Goal: Contribute content: Contribute content

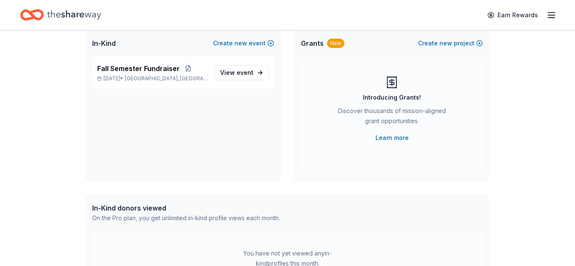
scroll to position [13, 0]
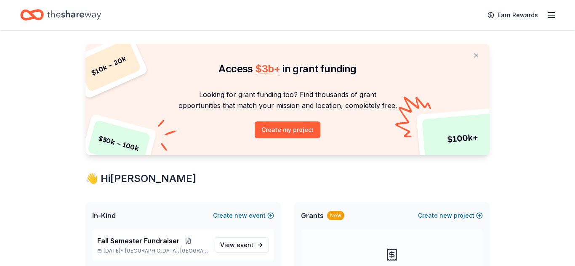
click at [548, 13] on icon "button" at bounding box center [551, 15] width 10 height 10
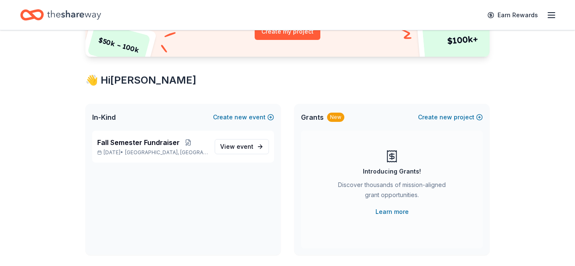
scroll to position [117, 0]
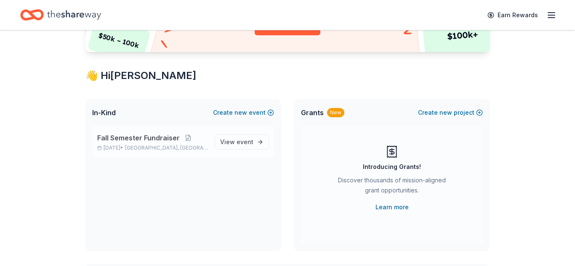
click at [158, 140] on span "Fall Semester Fundraiser" at bounding box center [138, 138] width 82 height 10
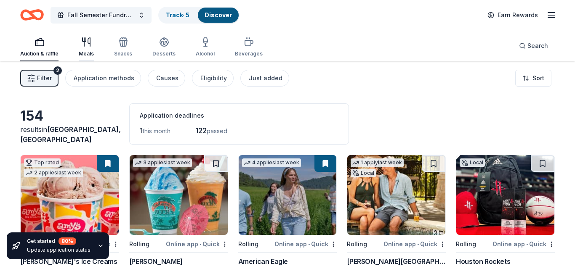
click at [85, 54] on div "Meals" at bounding box center [86, 53] width 15 height 7
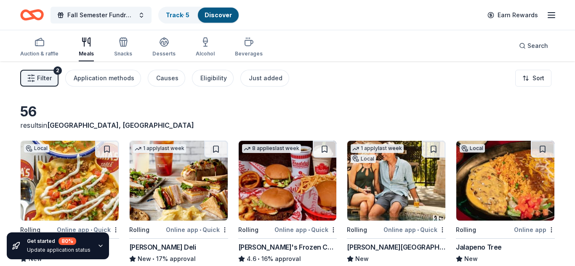
click at [48, 77] on span "Filter" at bounding box center [44, 78] width 15 height 10
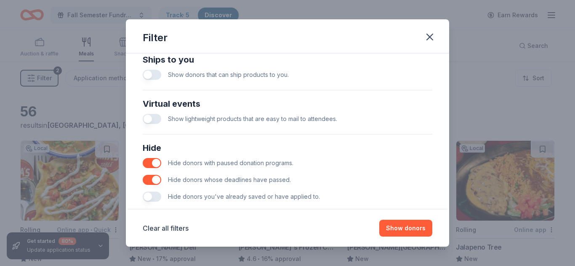
scroll to position [398, 0]
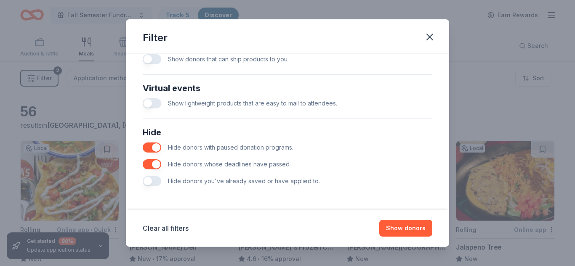
click at [145, 179] on button "button" at bounding box center [152, 181] width 19 height 10
click at [406, 230] on button "Show 56 donors" at bounding box center [401, 228] width 61 height 17
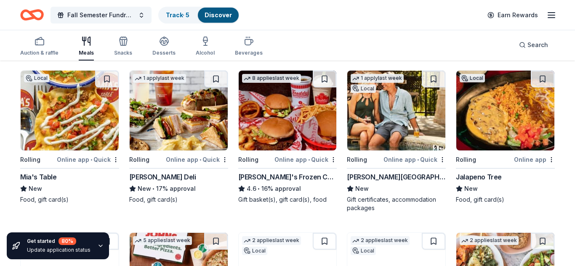
scroll to position [76, 0]
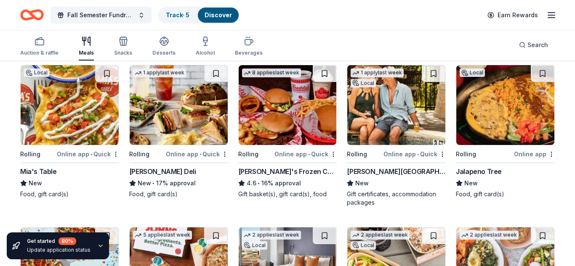
click at [64, 116] on img at bounding box center [70, 105] width 98 height 80
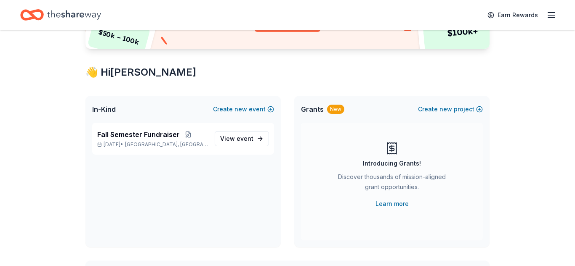
scroll to position [121, 0]
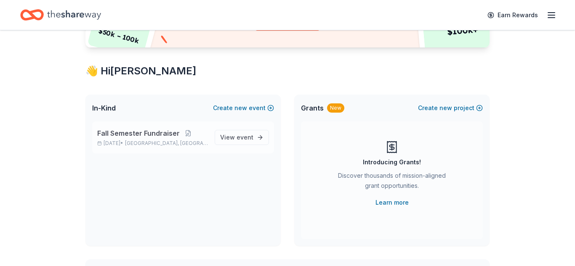
click at [136, 135] on span "Fall Semester Fundraiser" at bounding box center [138, 133] width 82 height 10
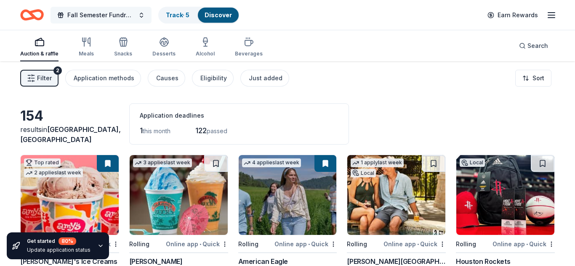
click at [91, 13] on span "Fall Semester Fundraiser" at bounding box center [100, 15] width 67 height 10
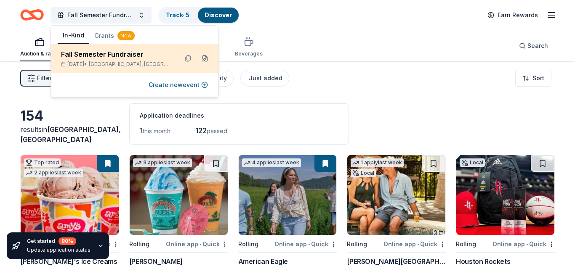
click at [205, 59] on button at bounding box center [204, 58] width 13 height 13
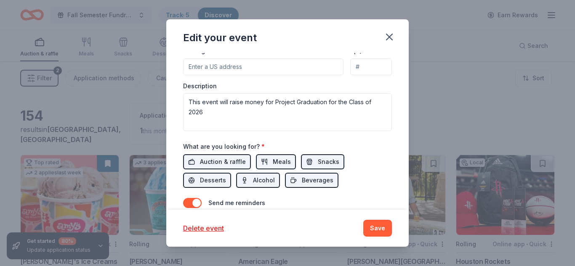
scroll to position [269, 0]
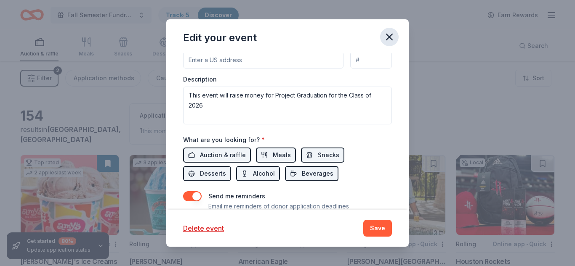
click at [392, 37] on icon "button" at bounding box center [389, 37] width 12 height 12
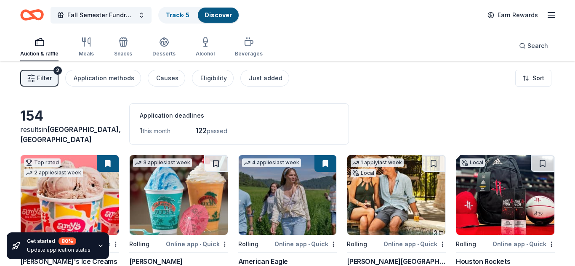
click at [548, 19] on icon "button" at bounding box center [551, 15] width 10 height 10
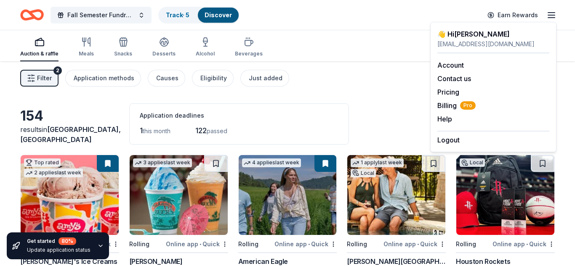
click at [384, 85] on div "Filter 2 Application methods Causes Eligibility Just added Sort" at bounding box center [287, 78] width 575 height 34
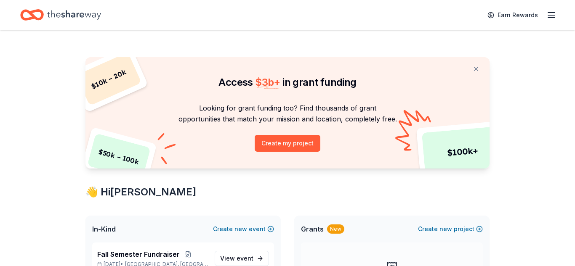
scroll to position [121, 0]
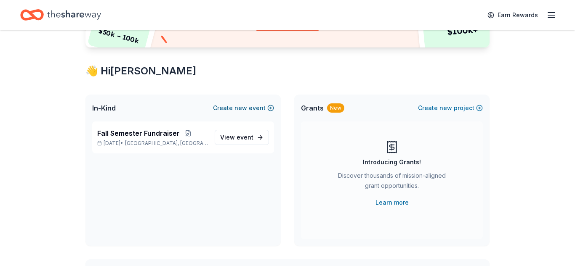
click at [257, 111] on button "Create new event" at bounding box center [243, 108] width 61 height 10
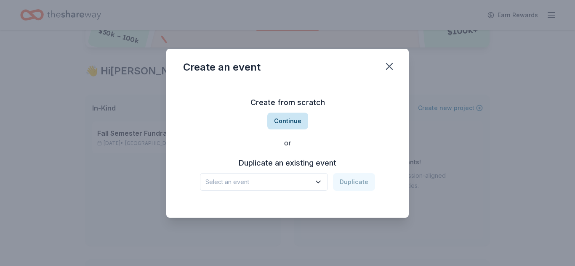
click at [286, 121] on button "Continue" at bounding box center [287, 121] width 41 height 17
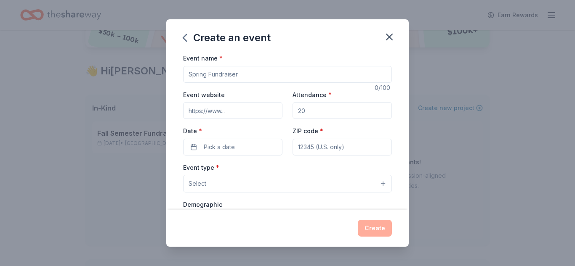
drag, startPoint x: 246, startPoint y: 73, endPoint x: 148, endPoint y: 73, distance: 98.4
click at [147, 71] on div "Create an event Event name * 0 /100 Event website Attendance * Date * Pick a da…" at bounding box center [287, 133] width 575 height 266
type input "P"
type input "Barbers Hill Project Graduation"
drag, startPoint x: 318, startPoint y: 108, endPoint x: 289, endPoint y: 104, distance: 29.3
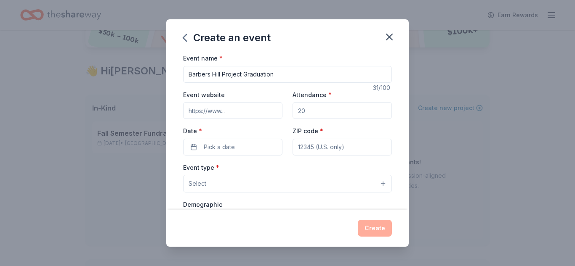
click at [289, 104] on div "Event website Attendance * Date * Pick a date ZIP code *" at bounding box center [287, 123] width 209 height 66
click at [318, 111] on input "Attendance *" at bounding box center [341, 110] width 99 height 17
click at [317, 111] on input "Attendance *" at bounding box center [341, 110] width 99 height 17
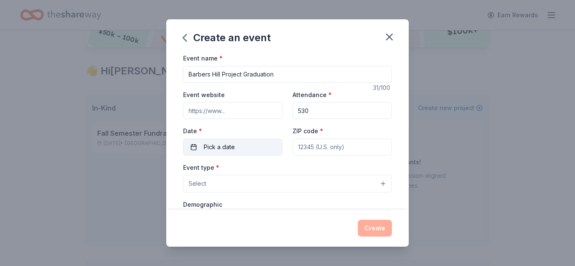
type input "530"
click at [264, 145] on button "Pick a date" at bounding box center [232, 147] width 99 height 17
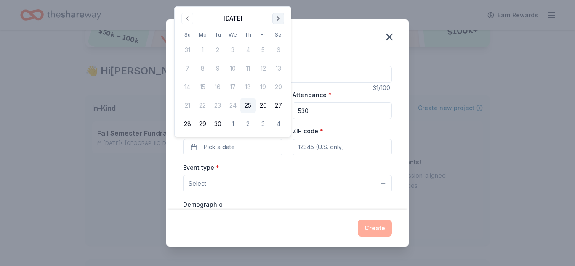
click at [279, 19] on button "Go to next month" at bounding box center [278, 19] width 12 height 12
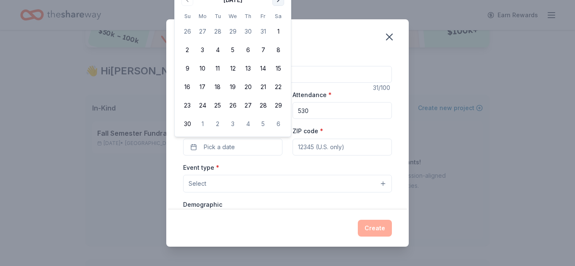
click at [278, 5] on button "Go to next month" at bounding box center [278, 0] width 12 height 12
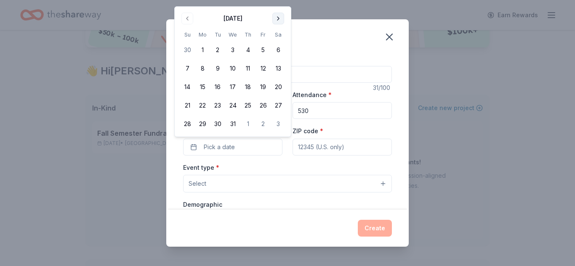
click at [279, 18] on button "Go to next month" at bounding box center [278, 19] width 12 height 12
click at [279, 17] on button "Go to next month" at bounding box center [278, 19] width 12 height 12
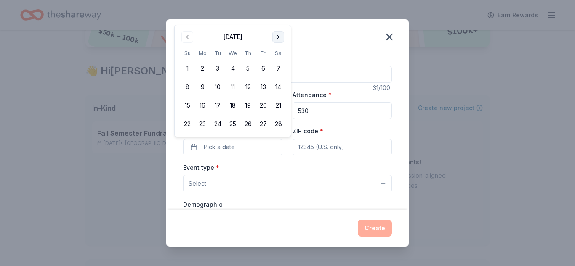
click at [279, 17] on div "Create an event Event name * Barbers Hill Project Graduation 31 /100 Event webs…" at bounding box center [287, 133] width 575 height 266
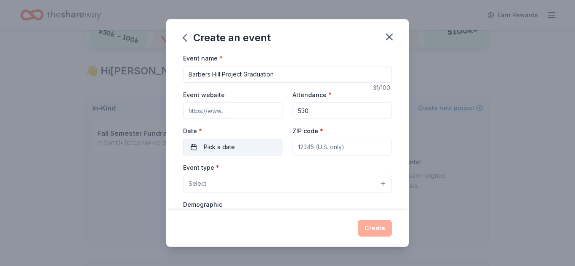
click at [252, 143] on button "Pick a date" at bounding box center [232, 147] width 99 height 17
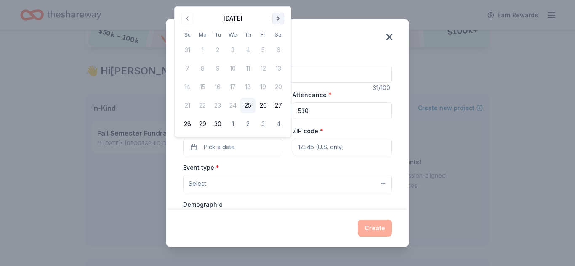
click at [281, 17] on button "Go to next month" at bounding box center [278, 19] width 12 height 12
click at [280, 18] on button "Go to next month" at bounding box center [278, 19] width 12 height 12
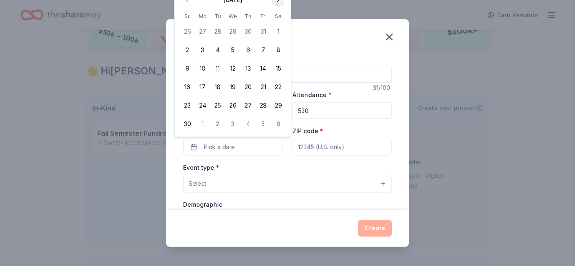
click at [279, 3] on button "Go to next month" at bounding box center [278, 0] width 12 height 12
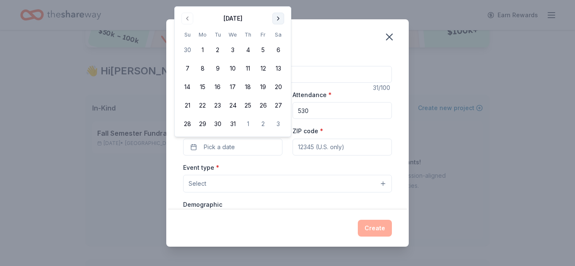
click at [275, 20] on button "Go to next month" at bounding box center [278, 19] width 12 height 12
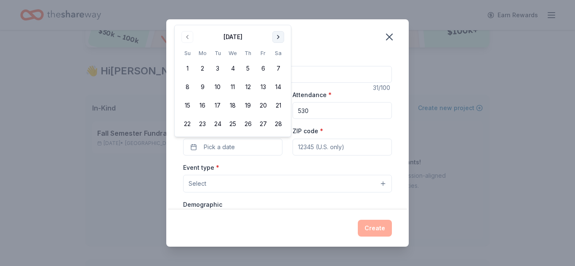
click at [279, 38] on button "Go to next month" at bounding box center [278, 37] width 12 height 12
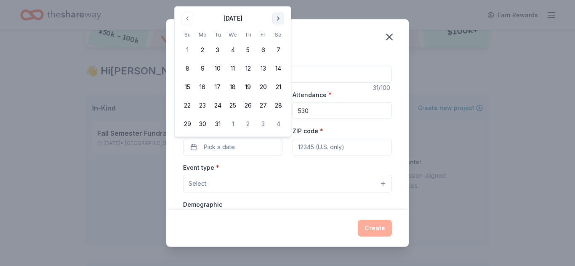
click at [278, 20] on button "Go to next month" at bounding box center [278, 19] width 12 height 12
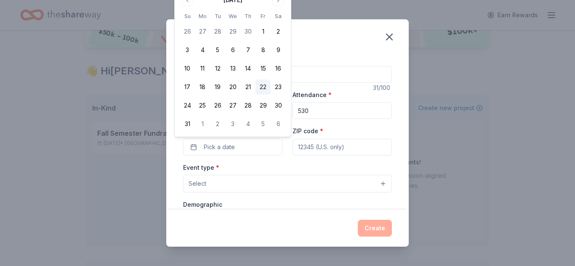
click at [262, 88] on button "22" at bounding box center [262, 86] width 15 height 15
click at [321, 146] on input "ZIP code *" at bounding box center [341, 147] width 99 height 17
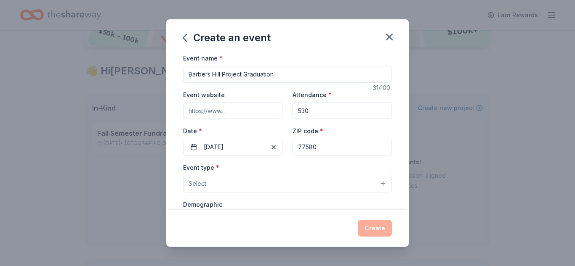
type input "77580"
click at [247, 187] on button "Select" at bounding box center [287, 184] width 209 height 18
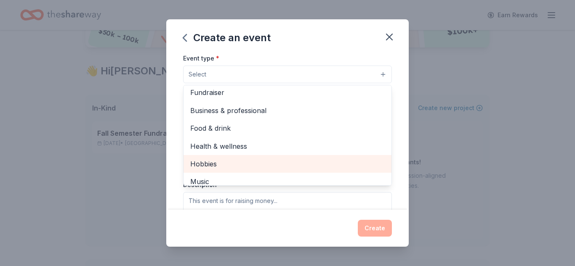
scroll to position [0, 0]
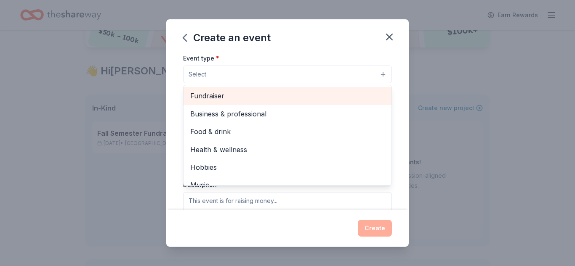
click at [237, 95] on span "Fundraiser" at bounding box center [287, 95] width 194 height 11
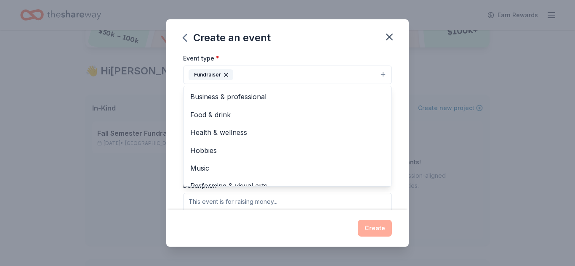
click at [396, 93] on div "Event name * Barbers Hill Project Graduation 31 /100 Event website Attendance *…" at bounding box center [287, 131] width 242 height 157
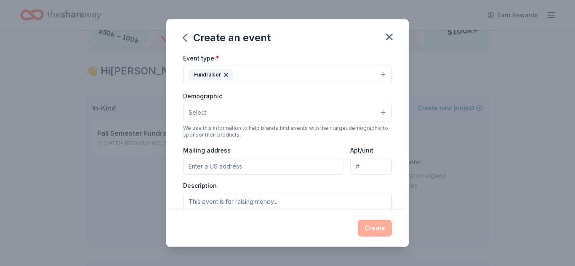
click at [232, 117] on button "Select" at bounding box center [287, 113] width 209 height 18
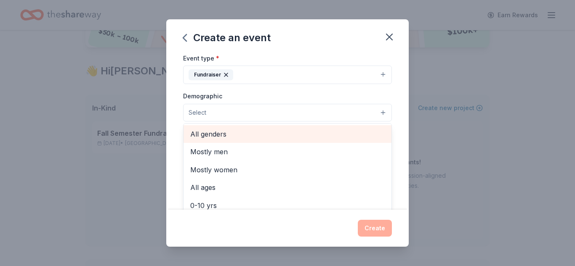
click at [225, 138] on span "All genders" at bounding box center [287, 134] width 194 height 11
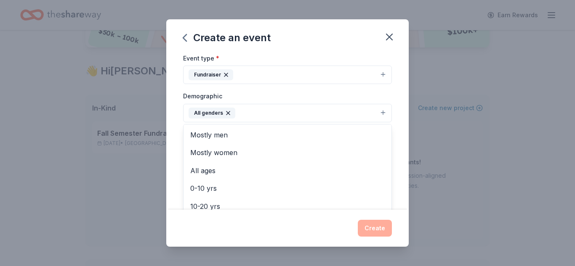
click at [350, 94] on div "Demographic All genders Mostly men Mostly women All ages 0-10 yrs 10-20 yrs 20-…" at bounding box center [287, 107] width 209 height 32
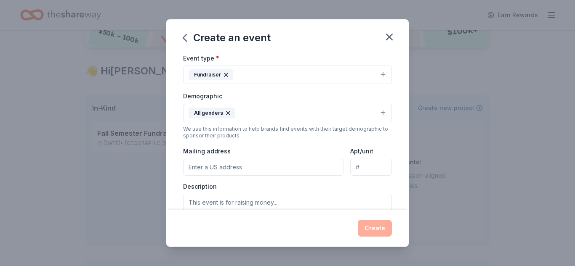
click at [249, 171] on input "Mailing address" at bounding box center [263, 167] width 160 height 17
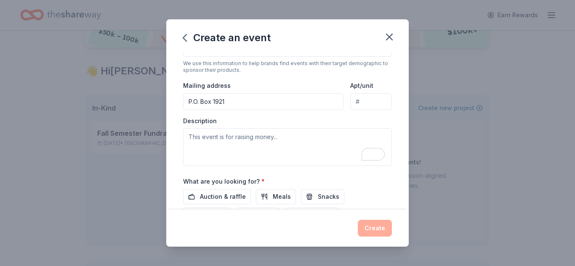
click at [241, 101] on input "P.O. Box 1921" at bounding box center [263, 101] width 160 height 17
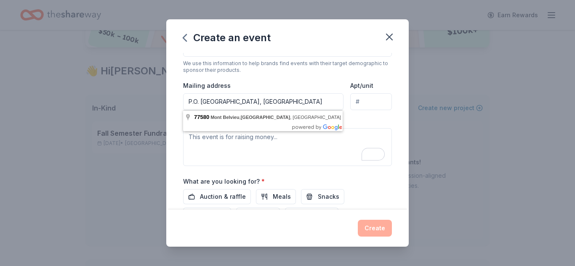
type input "P.O. Box 1921, Mont Belvieu, TX 77580"
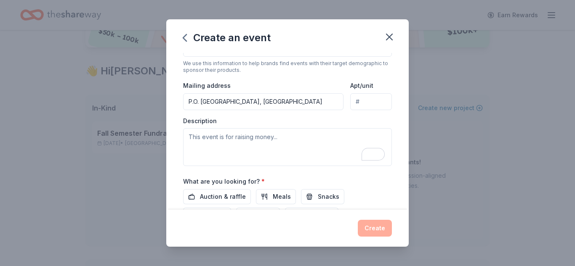
click at [277, 82] on div "Mailing address P.O. Box 1921, Mont Belvieu, TX 77580" at bounding box center [263, 95] width 160 height 30
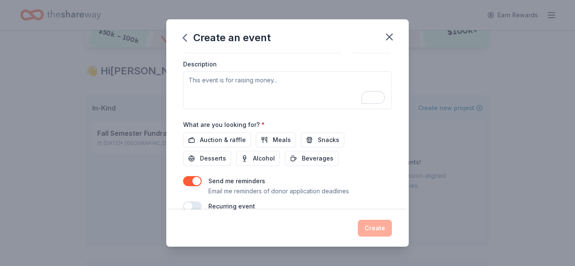
scroll to position [233, 0]
click at [276, 141] on span "Meals" at bounding box center [282, 139] width 18 height 10
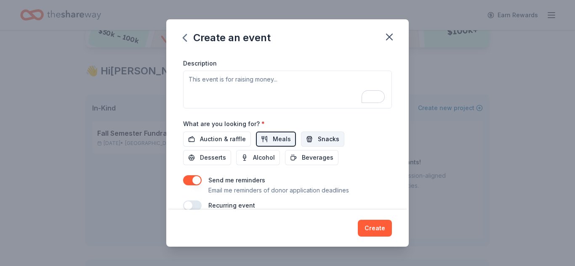
click at [323, 140] on span "Snacks" at bounding box center [328, 139] width 21 height 10
click at [226, 153] on span "Desserts" at bounding box center [213, 158] width 26 height 10
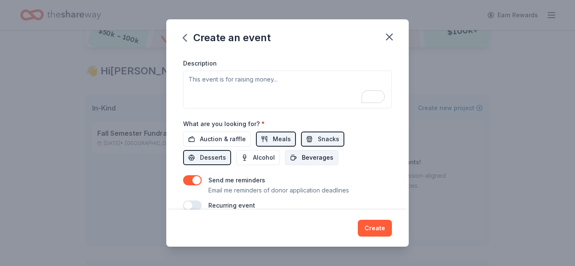
click at [302, 159] on span "Beverages" at bounding box center [318, 158] width 32 height 10
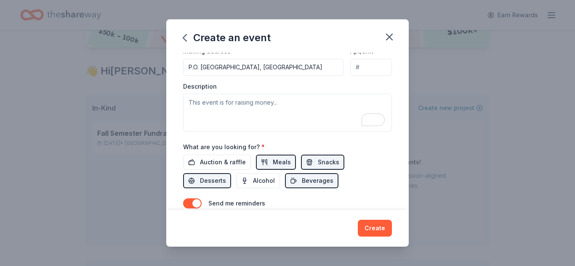
scroll to position [204, 0]
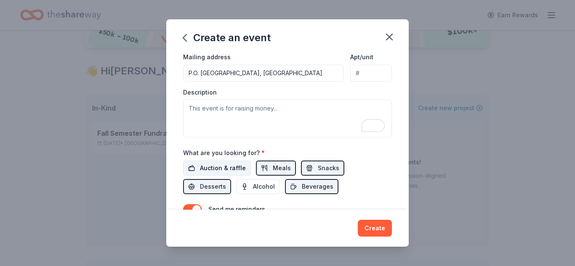
click at [233, 170] on span "Auction & raffle" at bounding box center [223, 168] width 46 height 10
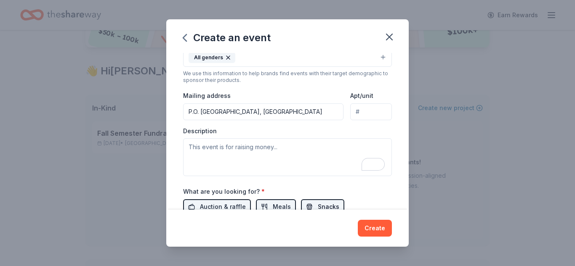
scroll to position [170, 0]
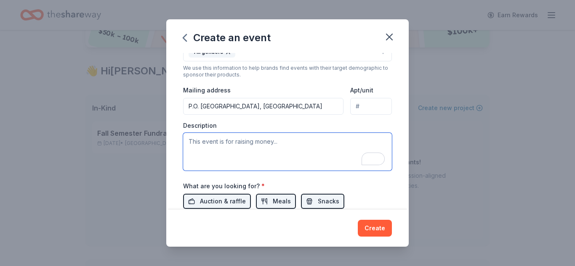
click at [291, 151] on textarea "To enrich screen reader interactions, please activate Accessibility in Grammarl…" at bounding box center [287, 152] width 209 height 38
paste textarea "Barbers Hill Project Graduation is a non-profit organization that provides Barb…"
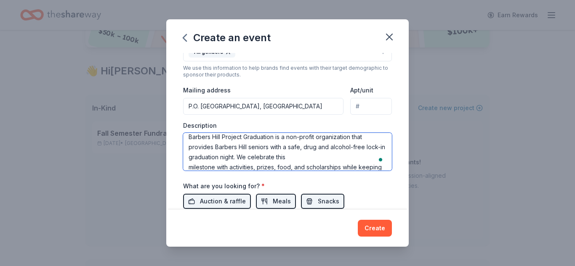
scroll to position [0, 0]
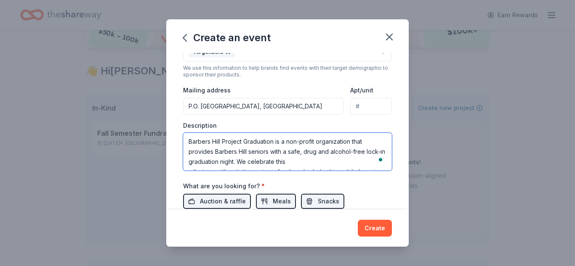
click at [187, 143] on textarea "Barbers Hill Project Graduation is a non-profit organization that provides Barb…" at bounding box center [287, 152] width 209 height 38
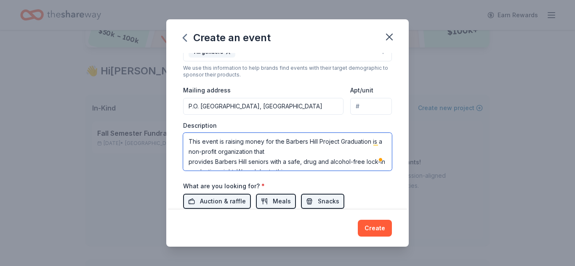
click at [270, 151] on textarea "This event is raising money for the Barbers Hill Project Graduation is a non-pr…" at bounding box center [287, 152] width 209 height 38
click at [187, 163] on textarea "This event is raising money for the Barbers Hill Project Graduation is a non-pr…" at bounding box center [287, 152] width 209 height 38
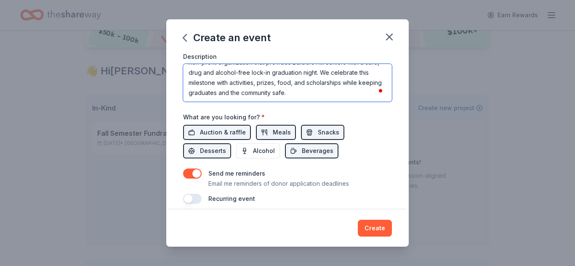
scroll to position [247, 0]
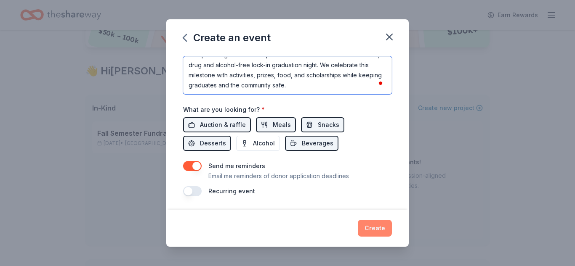
type textarea "This event is raising money for the Barbers Hill Project Graduation is a non-pr…"
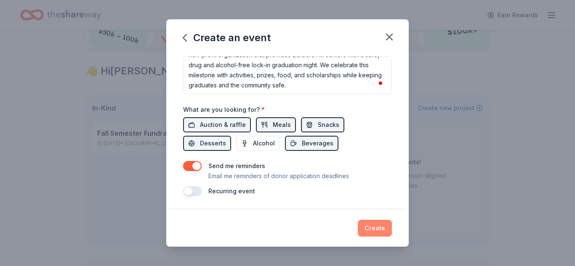
click at [372, 230] on button "Create" at bounding box center [374, 228] width 34 height 17
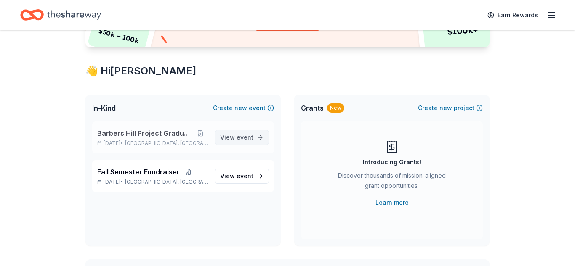
click at [249, 136] on span "event" at bounding box center [244, 137] width 17 height 7
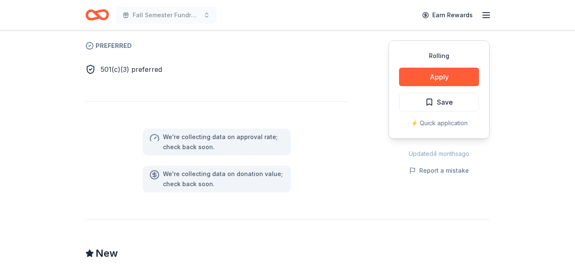
scroll to position [493, 0]
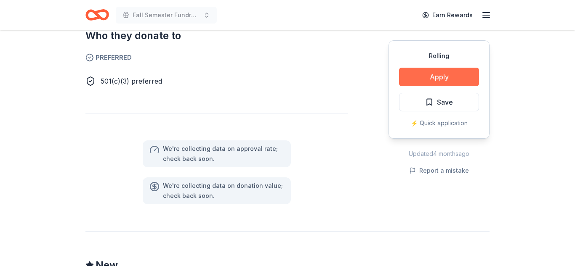
click at [429, 79] on button "Apply" at bounding box center [439, 77] width 80 height 19
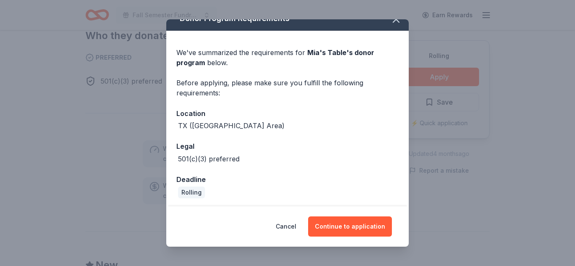
scroll to position [15, 0]
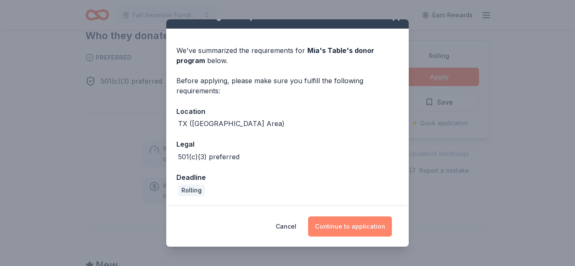
click at [345, 227] on button "Continue to application" at bounding box center [350, 227] width 84 height 20
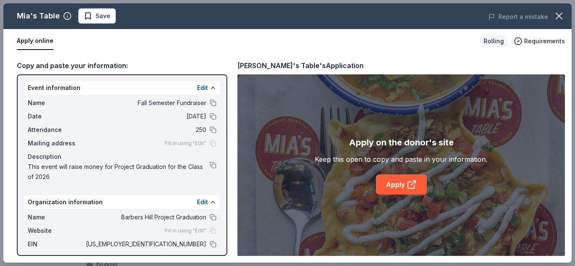
scroll to position [0, 0]
click at [561, 22] on button "button" at bounding box center [558, 16] width 19 height 19
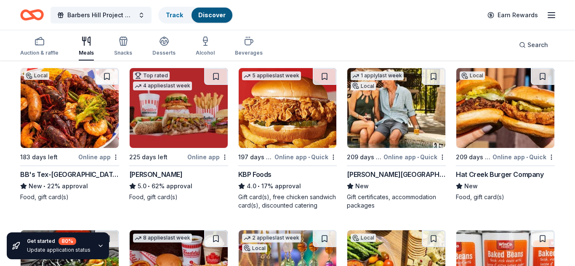
scroll to position [95, 0]
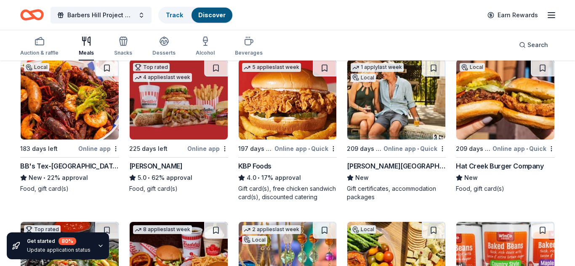
click at [50, 166] on div "BB's Tex-[GEOGRAPHIC_DATA]" at bounding box center [69, 166] width 99 height 10
click at [255, 168] on div "KBP Foods" at bounding box center [254, 166] width 33 height 10
click at [389, 169] on div "La Cantera Resort & Spa" at bounding box center [396, 166] width 99 height 10
click at [498, 168] on div "Hat Creek Burger Company" at bounding box center [498, 166] width 87 height 10
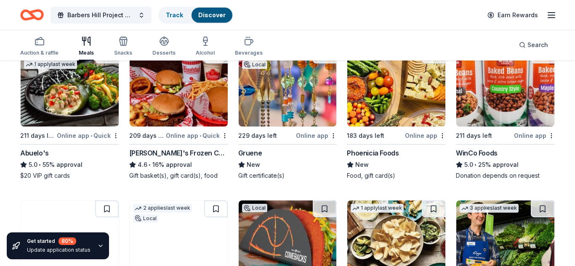
scroll to position [276, 0]
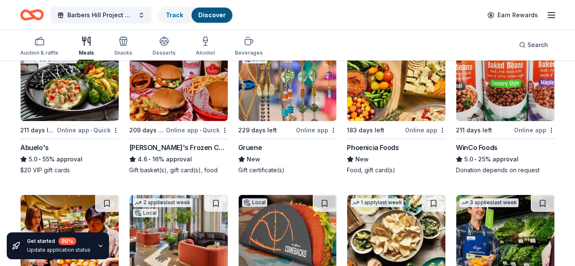
click at [28, 146] on div "Abuelo's" at bounding box center [34, 148] width 29 height 10
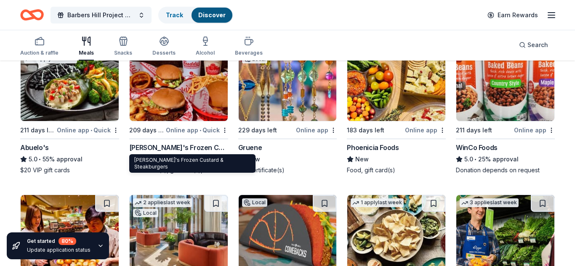
click at [191, 151] on div "Freddy's Frozen Custard & Steakburgers" at bounding box center [178, 148] width 99 height 10
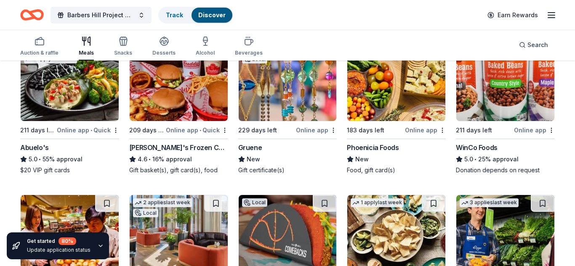
click at [262, 150] on div "Gruene" at bounding box center [287, 148] width 99 height 10
click at [364, 149] on div "Phoenicia Foods" at bounding box center [373, 148] width 52 height 10
click at [481, 146] on div "WinCo Foods" at bounding box center [476, 148] width 42 height 10
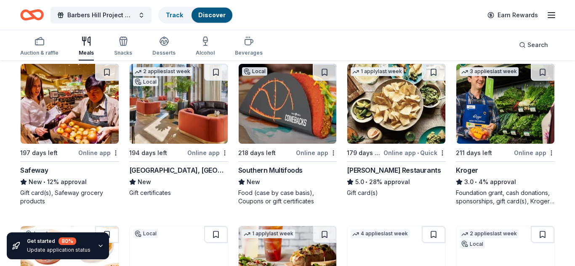
scroll to position [408, 0]
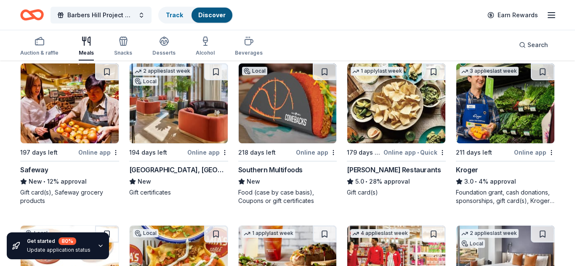
click at [162, 167] on div "Crescent Hotel, Fort Worth" at bounding box center [178, 170] width 99 height 10
click at [267, 172] on div "Southern Multifoods" at bounding box center [270, 170] width 64 height 10
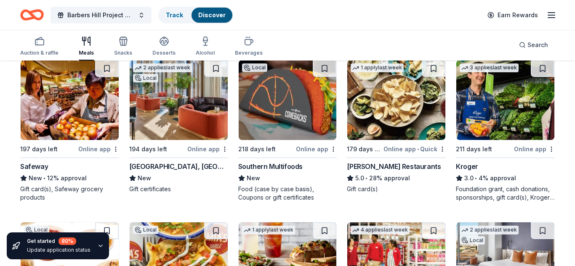
scroll to position [416, 0]
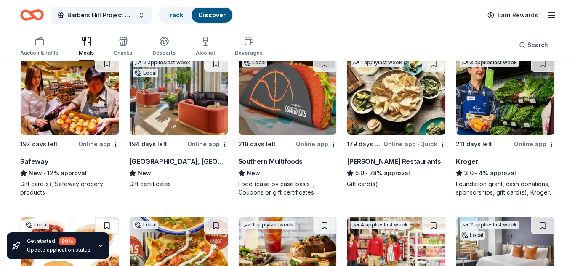
click at [381, 161] on div "Pappas Restaurants" at bounding box center [394, 161] width 94 height 10
click at [459, 162] on div "Kroger" at bounding box center [466, 161] width 22 height 10
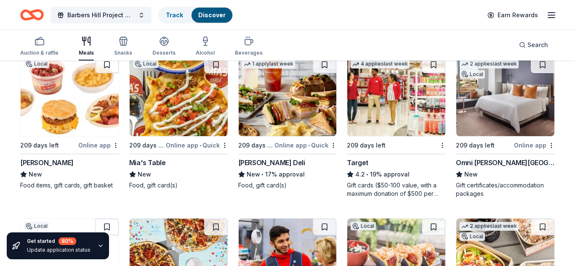
scroll to position [579, 0]
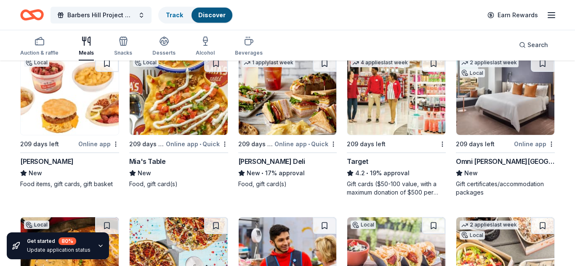
click at [39, 166] on div "Bill Miller" at bounding box center [46, 161] width 53 height 10
click at [154, 164] on div "Mia's Table" at bounding box center [147, 161] width 37 height 10
click at [361, 161] on div "Target" at bounding box center [357, 161] width 21 height 10
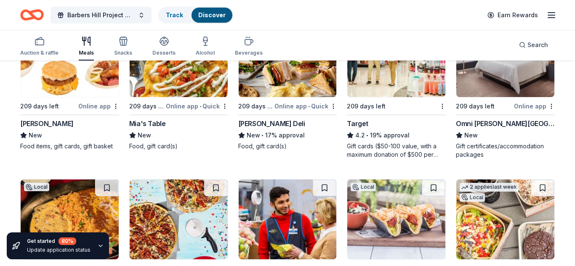
scroll to position [618, 0]
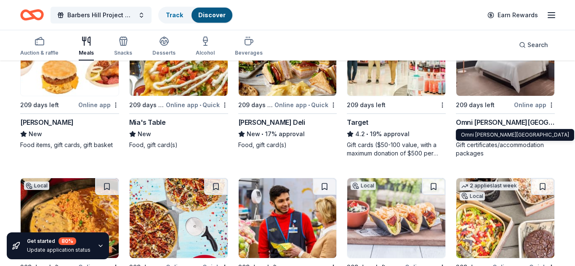
click at [502, 122] on div "Omni Barton Creek Resort & Spa" at bounding box center [504, 122] width 99 height 10
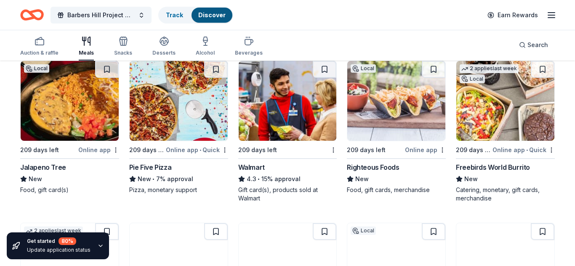
scroll to position [758, 0]
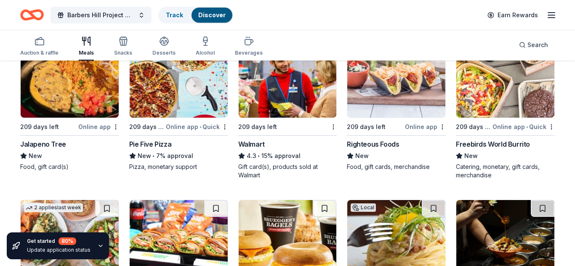
click at [363, 146] on div "Righteous Foods" at bounding box center [373, 144] width 52 height 10
click at [481, 145] on div "Freebirds World Burrito" at bounding box center [492, 144] width 74 height 10
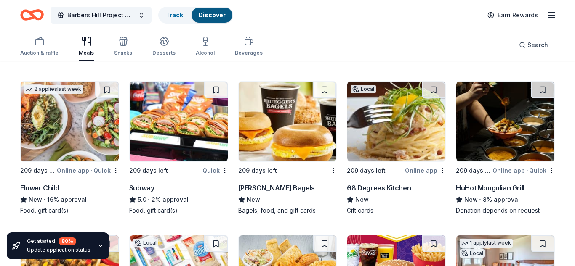
scroll to position [879, 0]
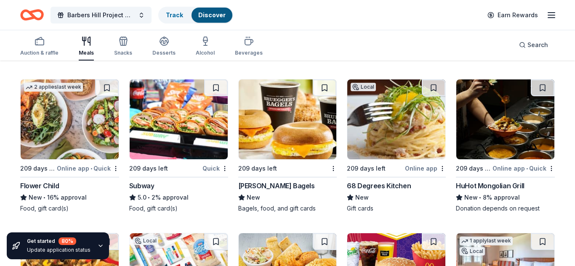
click at [148, 190] on div "Subway" at bounding box center [141, 186] width 25 height 10
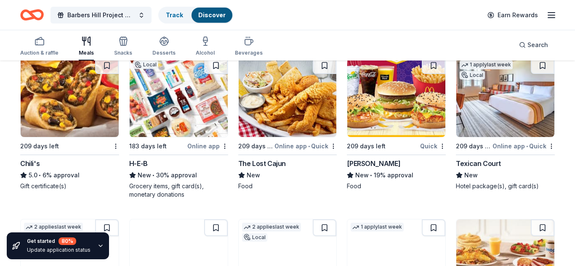
scroll to position [1059, 0]
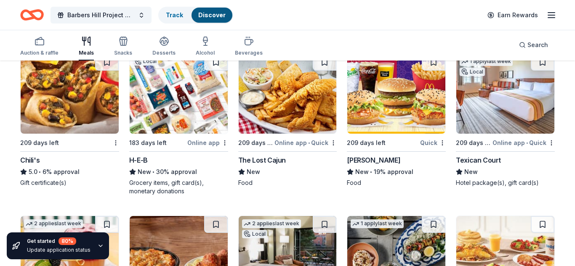
click at [33, 159] on div "Chili's" at bounding box center [29, 160] width 19 height 10
click at [368, 161] on div "McDonald's" at bounding box center [373, 160] width 53 height 10
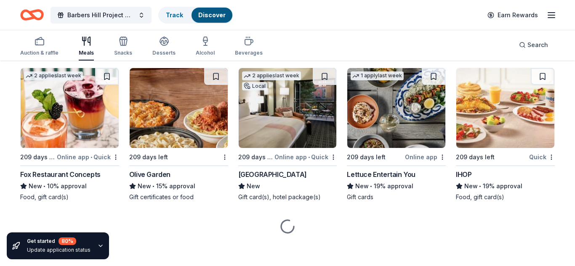
scroll to position [1209, 0]
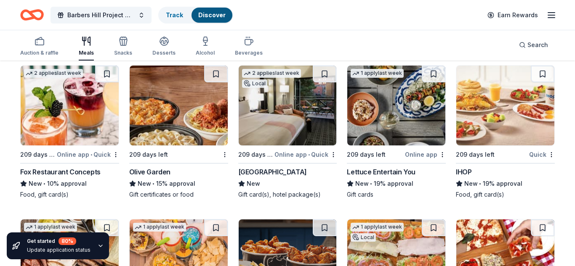
click at [146, 172] on div "Olive Garden" at bounding box center [149, 172] width 41 height 10
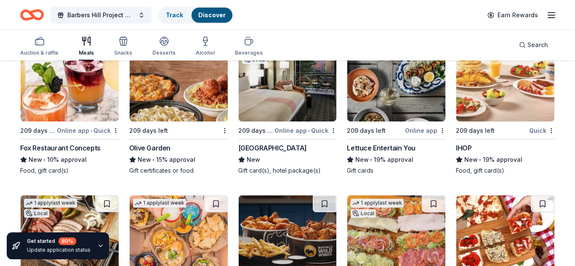
scroll to position [1238, 0]
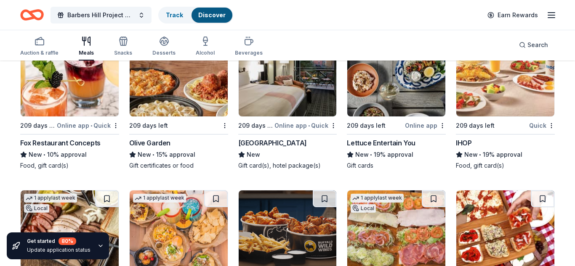
click at [461, 142] on div "IHOP" at bounding box center [463, 143] width 16 height 10
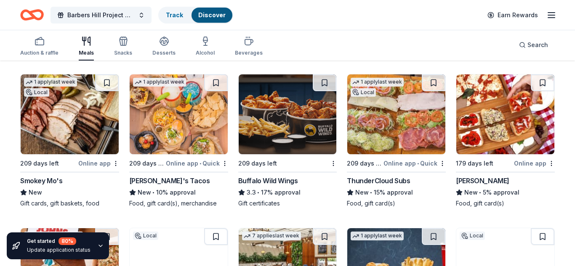
scroll to position [1359, 0]
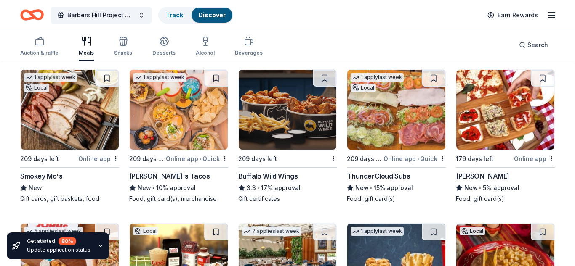
click at [164, 177] on div "Torchy's Tacos" at bounding box center [169, 176] width 81 height 10
click at [280, 176] on div "Buffalo Wild Wings" at bounding box center [268, 176] width 60 height 10
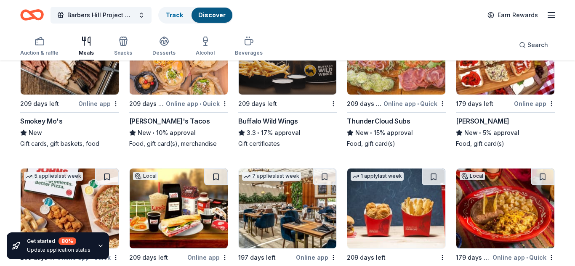
scroll to position [1414, 0]
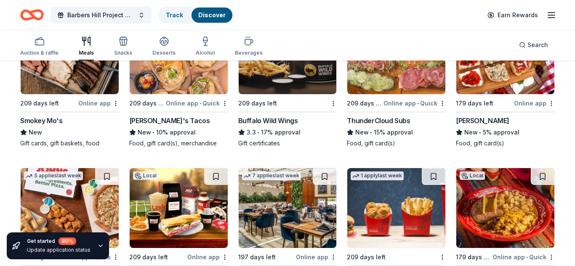
click at [468, 123] on div "Grimaldi's" at bounding box center [481, 121] width 53 height 10
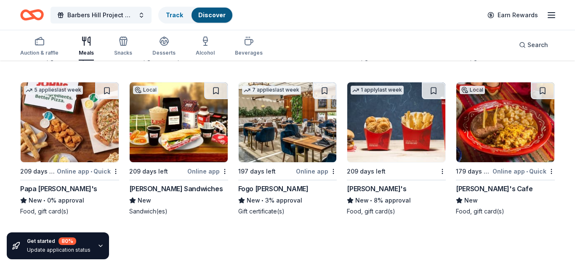
scroll to position [1510, 0]
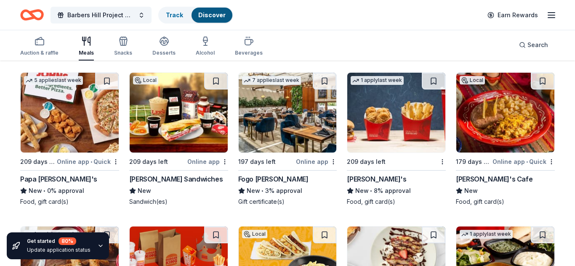
click at [42, 180] on div "Papa John's" at bounding box center [58, 179] width 77 height 10
click at [177, 181] on div "Lee's Sandwiches" at bounding box center [175, 179] width 93 height 10
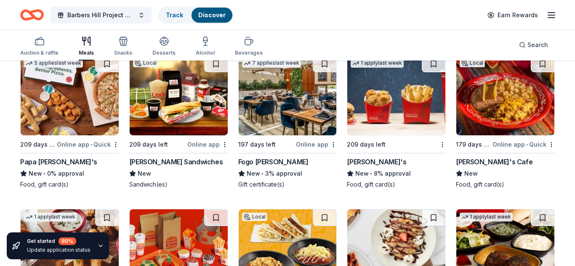
scroll to position [1528, 0]
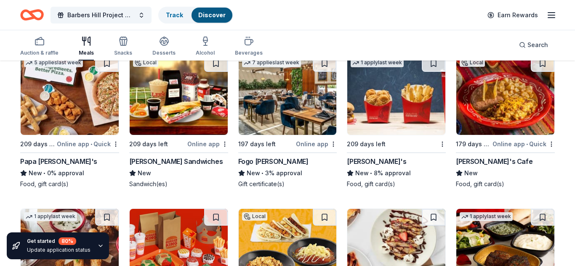
click at [266, 163] on div "Fogo de Chao" at bounding box center [273, 161] width 70 height 10
click at [357, 160] on div "Wendy's" at bounding box center [376, 161] width 59 height 10
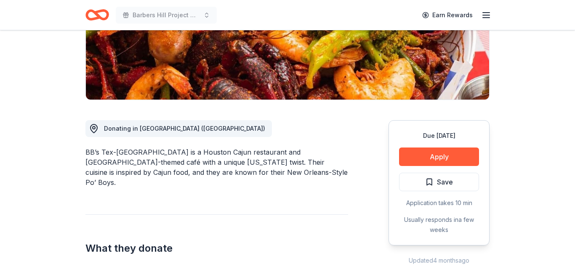
scroll to position [167, 0]
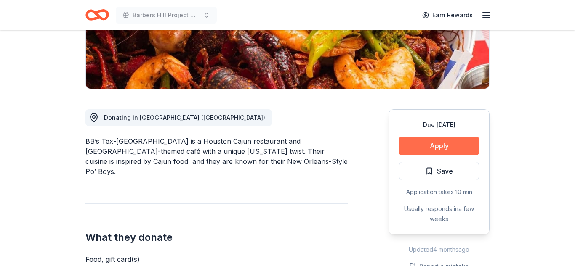
click at [410, 148] on button "Apply" at bounding box center [439, 146] width 80 height 19
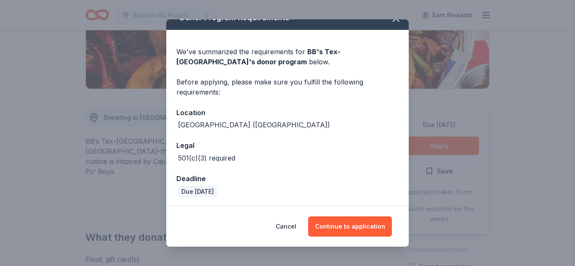
scroll to position [15, 0]
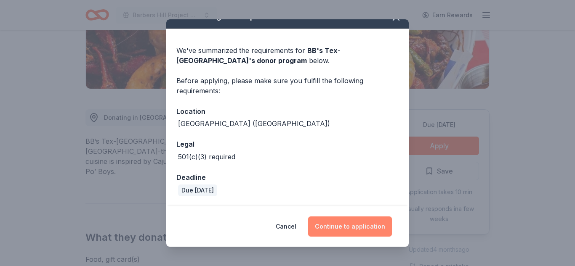
click at [351, 228] on button "Continue to application" at bounding box center [350, 227] width 84 height 20
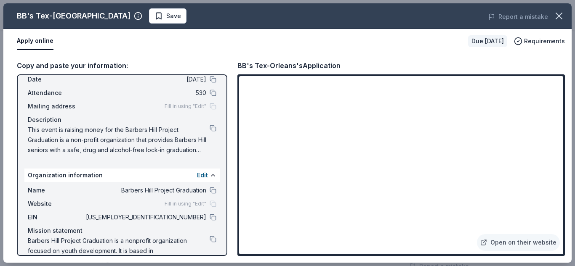
scroll to position [59, 0]
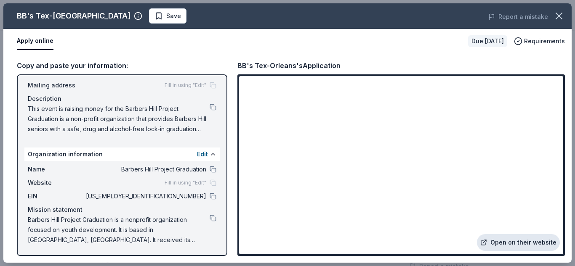
click at [503, 243] on link "Open on their website" at bounding box center [518, 242] width 83 height 17
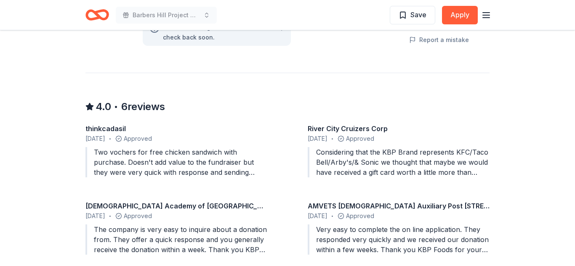
scroll to position [777, 0]
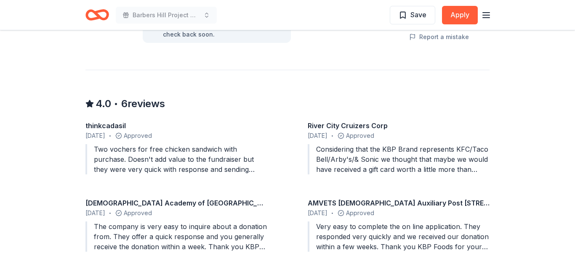
click at [393, 167] on div "Considering that the KBP Brand represents KFC/Taco Bell/Arby's/& Sonic we thoug…" at bounding box center [398, 159] width 182 height 30
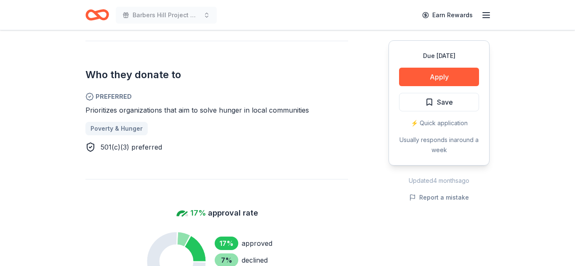
scroll to position [267, 0]
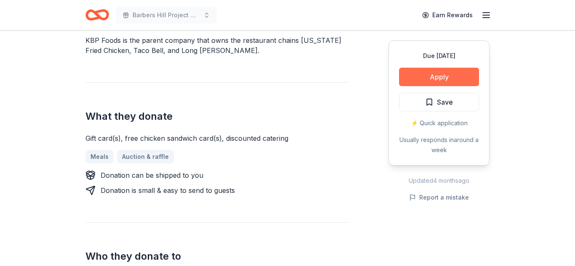
click at [442, 79] on button "Apply" at bounding box center [439, 77] width 80 height 19
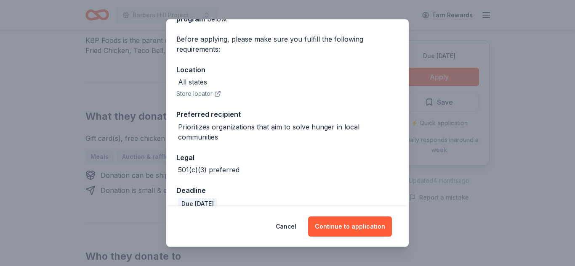
scroll to position [70, 0]
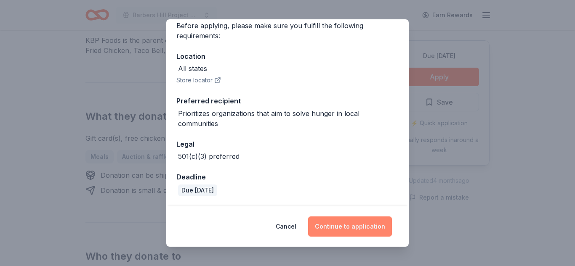
click at [339, 227] on button "Continue to application" at bounding box center [350, 227] width 84 height 20
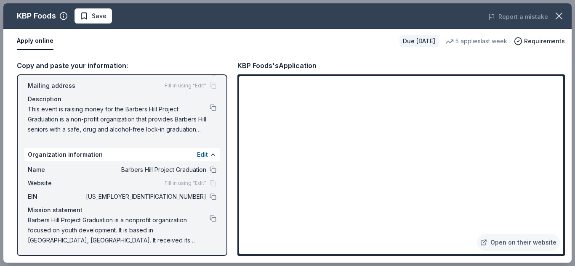
scroll to position [59, 0]
click at [556, 16] on icon "button" at bounding box center [559, 16] width 12 height 12
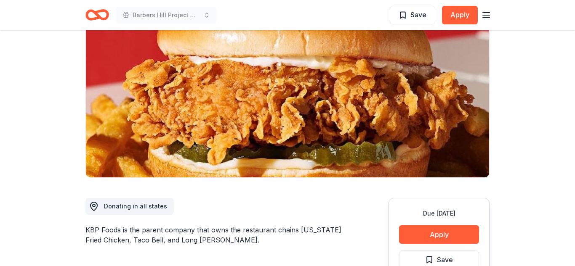
scroll to position [0, 0]
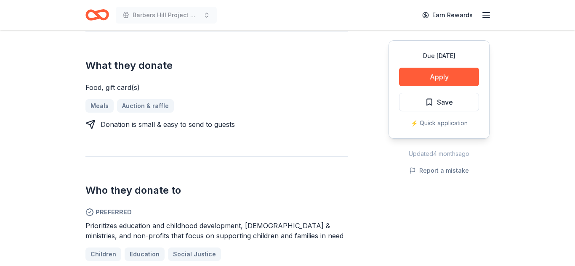
scroll to position [162, 0]
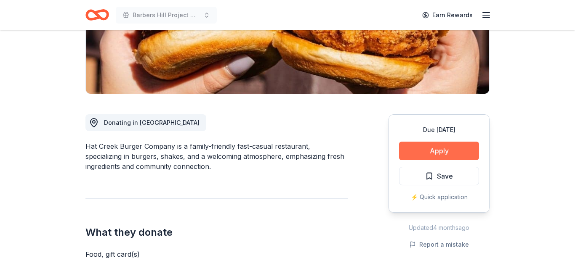
click at [426, 148] on button "Apply" at bounding box center [439, 151] width 80 height 19
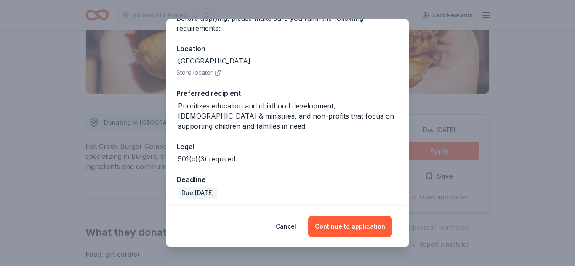
scroll to position [80, 0]
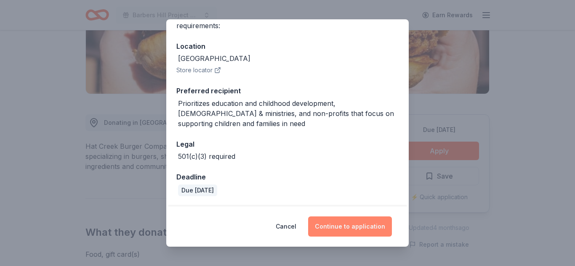
click at [349, 226] on button "Continue to application" at bounding box center [350, 227] width 84 height 20
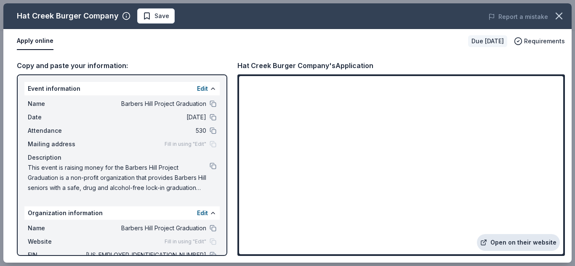
click at [503, 243] on link "Open on their website" at bounding box center [518, 242] width 83 height 17
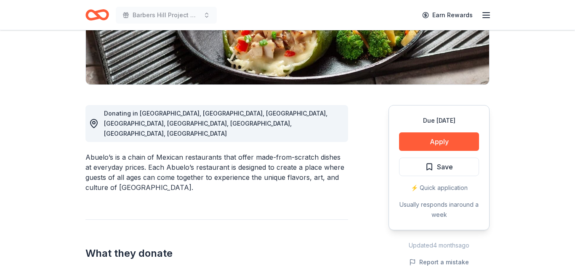
scroll to position [195, 0]
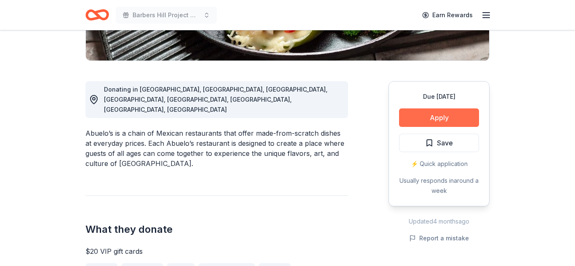
click at [455, 117] on button "Apply" at bounding box center [439, 118] width 80 height 19
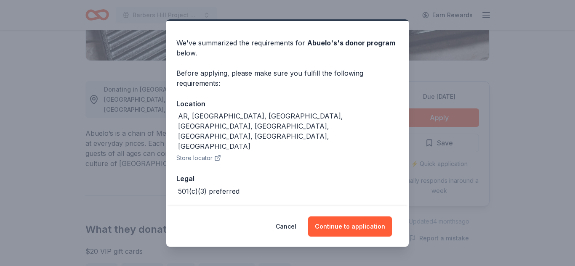
scroll to position [26, 0]
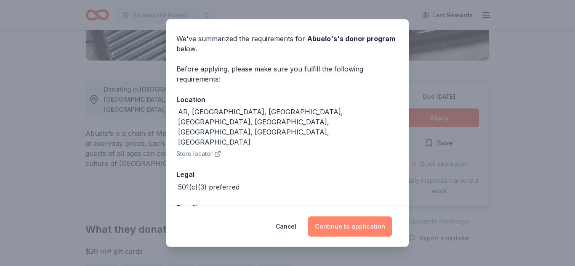
click at [340, 228] on button "Continue to application" at bounding box center [350, 227] width 84 height 20
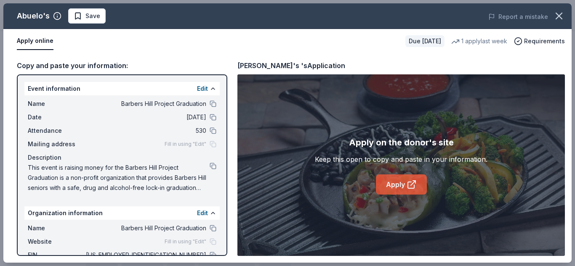
click at [386, 186] on link "Apply" at bounding box center [401, 185] width 51 height 20
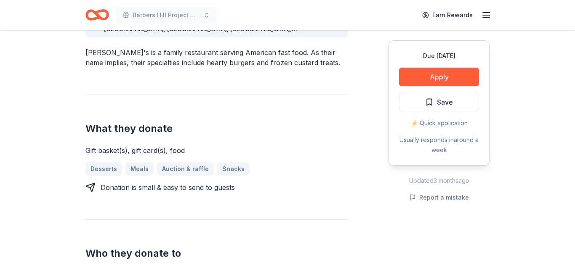
scroll to position [102, 0]
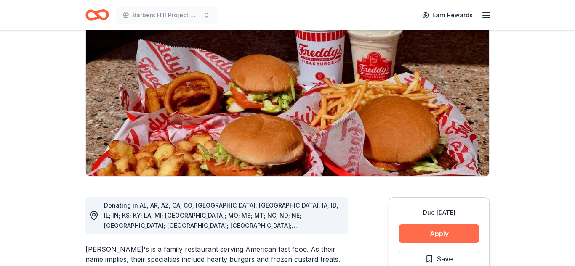
click at [437, 225] on button "Apply" at bounding box center [439, 234] width 80 height 19
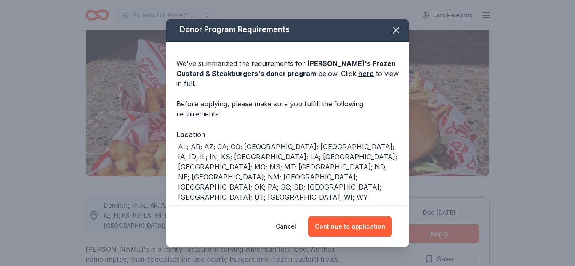
scroll to position [2, 0]
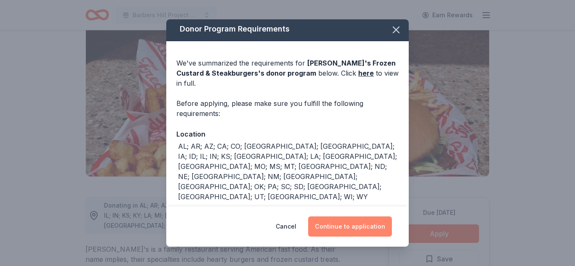
click at [346, 224] on button "Continue to application" at bounding box center [350, 227] width 84 height 20
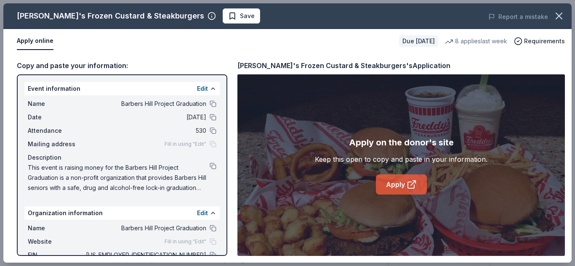
click at [386, 185] on link "Apply" at bounding box center [401, 185] width 51 height 20
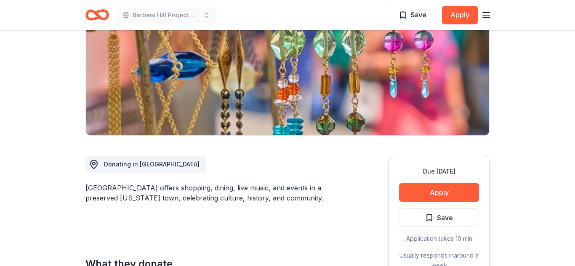
scroll to position [166, 0]
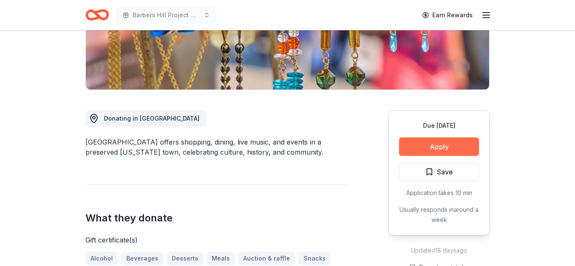
click at [431, 146] on button "Apply" at bounding box center [439, 147] width 80 height 19
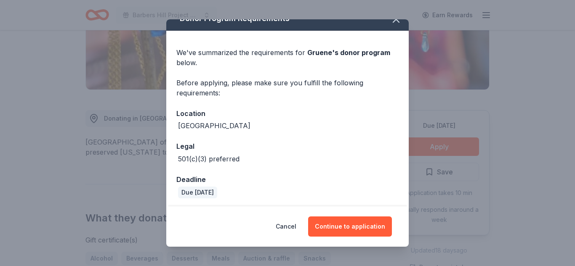
scroll to position [15, 0]
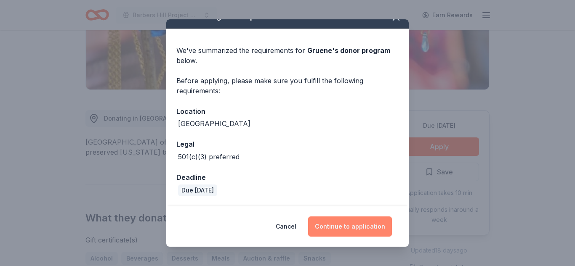
click at [347, 228] on button "Continue to application" at bounding box center [350, 227] width 84 height 20
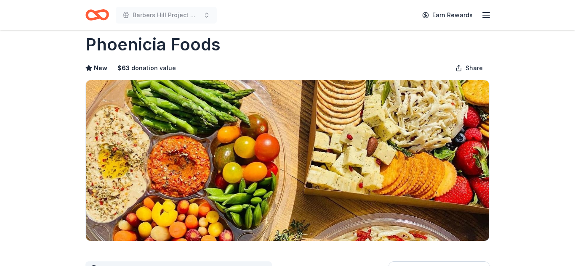
scroll to position [11, 0]
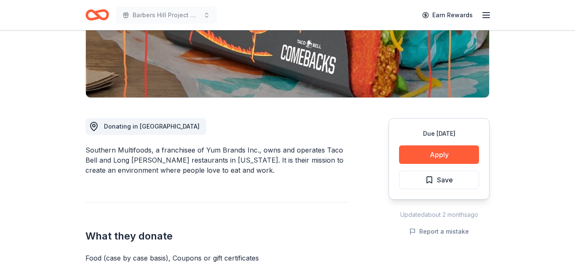
scroll to position [173, 0]
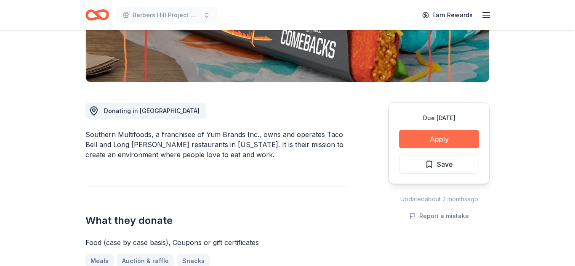
click at [418, 140] on button "Apply" at bounding box center [439, 139] width 80 height 19
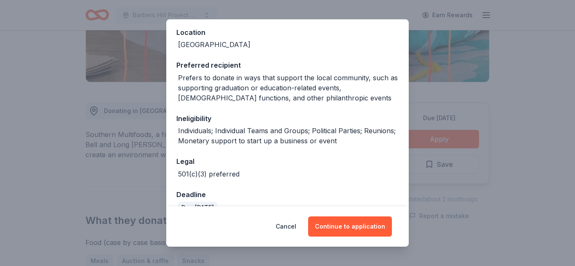
scroll to position [111, 0]
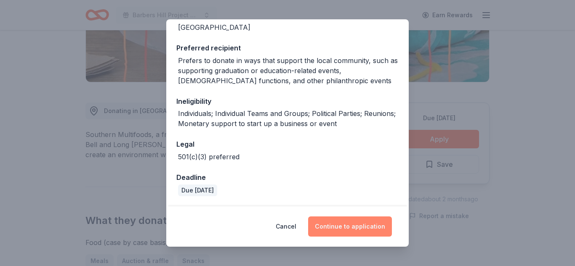
click at [342, 227] on button "Continue to application" at bounding box center [350, 227] width 84 height 20
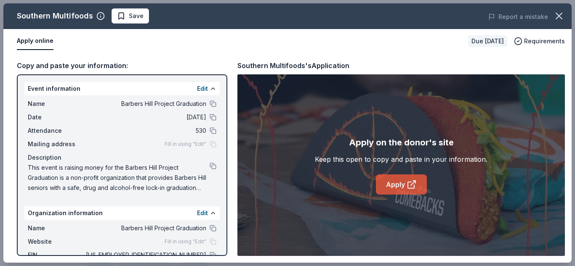
click at [392, 186] on link "Apply" at bounding box center [401, 185] width 51 height 20
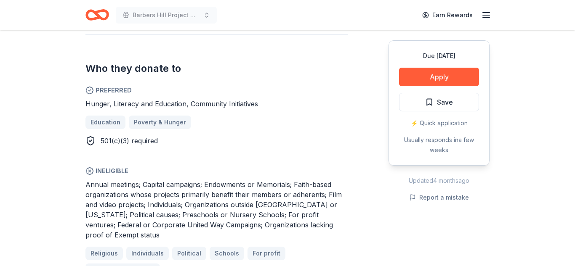
scroll to position [512, 0]
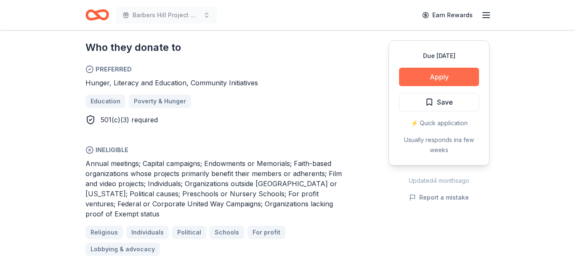
click at [421, 78] on button "Apply" at bounding box center [439, 77] width 80 height 19
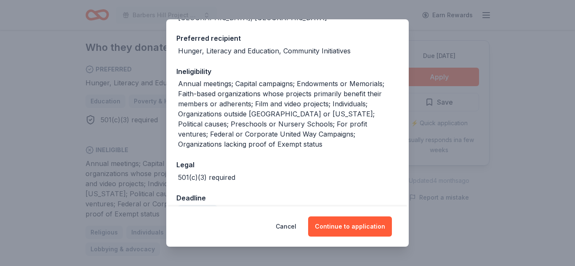
scroll to position [141, 0]
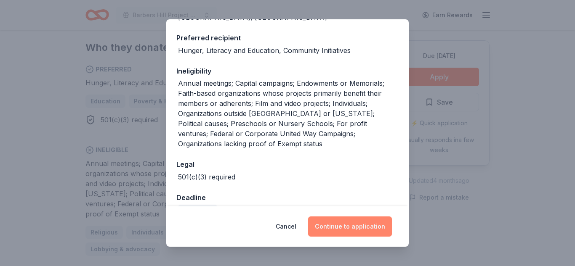
click at [326, 229] on button "Continue to application" at bounding box center [350, 227] width 84 height 20
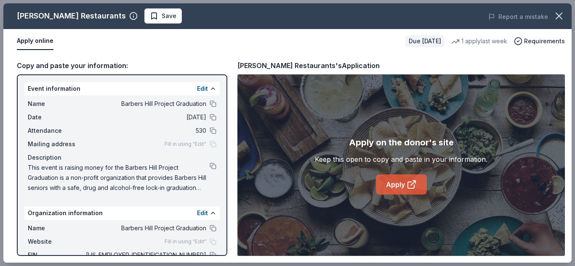
click at [403, 192] on link "Apply" at bounding box center [401, 185] width 51 height 20
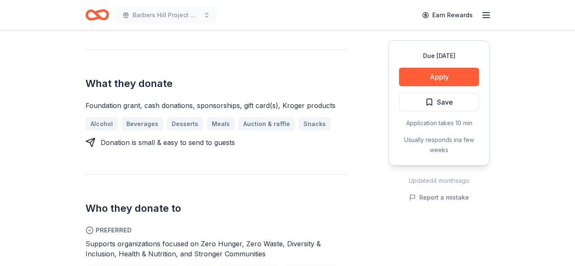
scroll to position [99, 0]
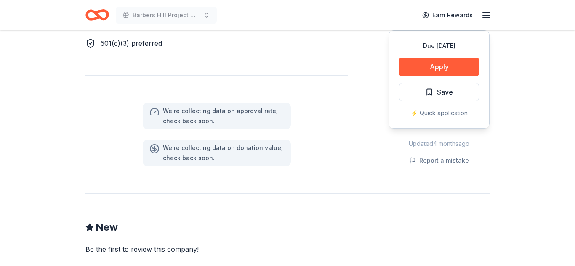
scroll to position [340, 0]
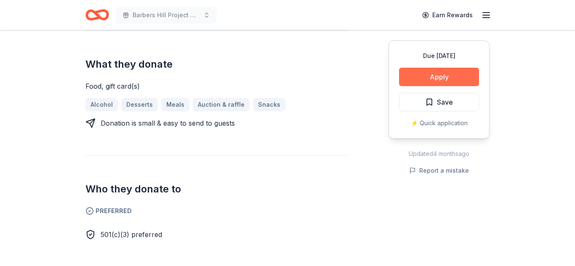
click at [420, 77] on button "Apply" at bounding box center [439, 77] width 80 height 19
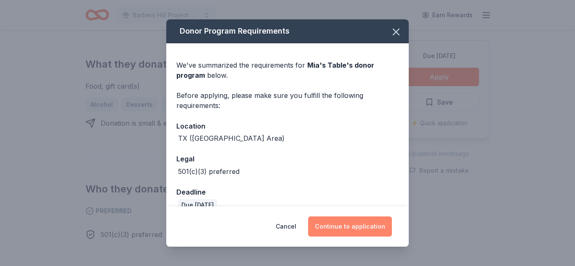
click at [336, 229] on button "Continue to application" at bounding box center [350, 227] width 84 height 20
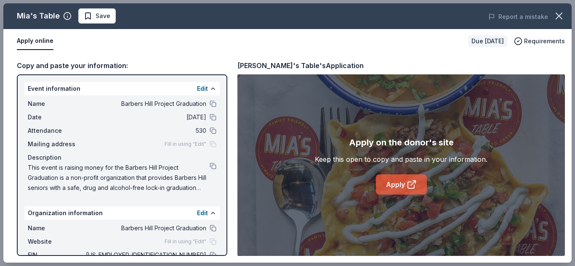
click at [406, 184] on icon at bounding box center [411, 185] width 10 height 10
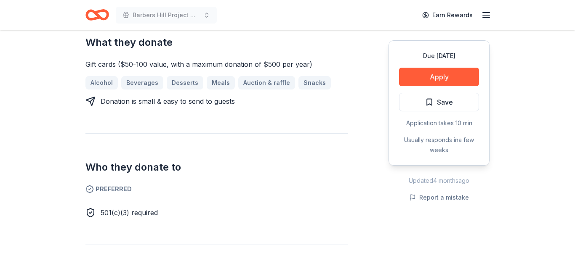
scroll to position [71, 0]
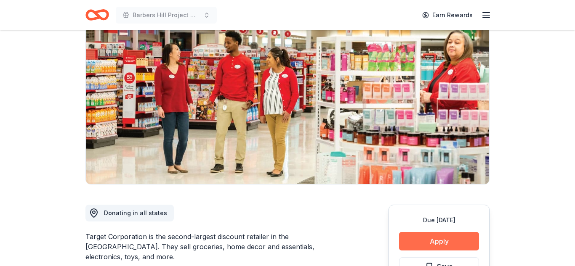
click at [429, 238] on button "Apply" at bounding box center [439, 241] width 80 height 19
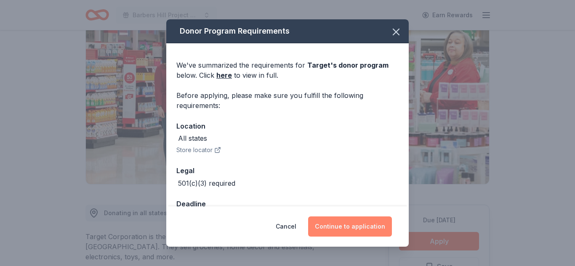
click at [352, 222] on button "Continue to application" at bounding box center [350, 227] width 84 height 20
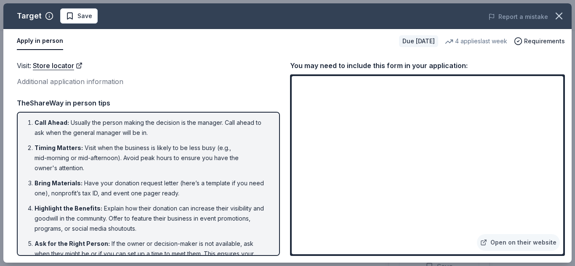
scroll to position [0, 0]
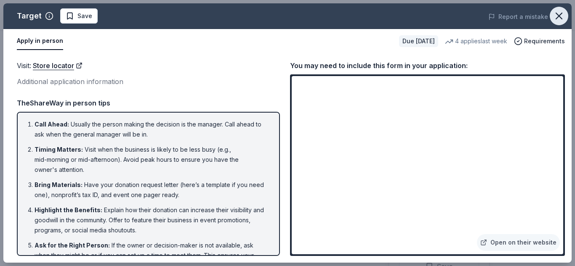
click at [561, 22] on button "button" at bounding box center [558, 16] width 19 height 19
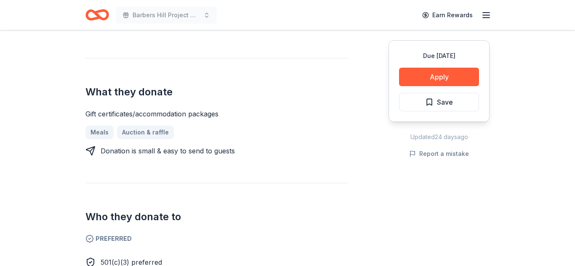
scroll to position [301, 0]
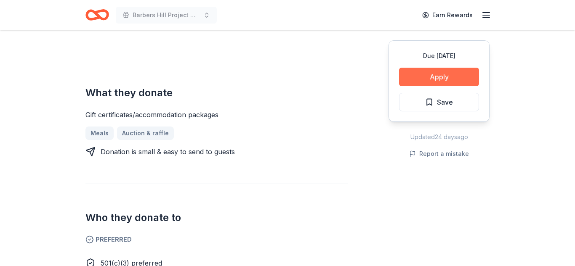
click at [428, 80] on button "Apply" at bounding box center [439, 77] width 80 height 19
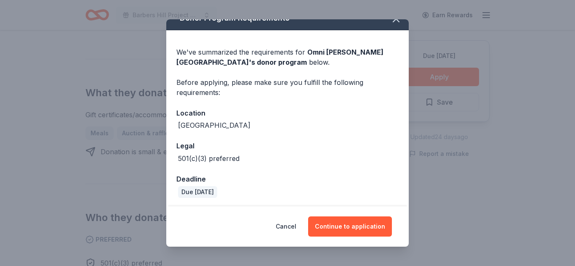
scroll to position [15, 0]
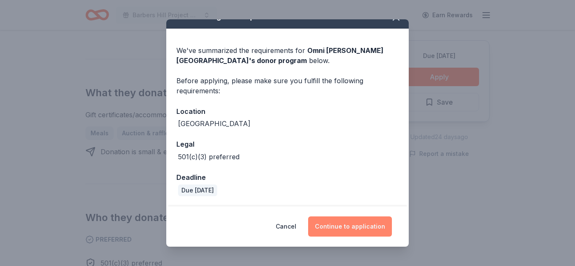
click at [337, 222] on button "Continue to application" at bounding box center [350, 227] width 84 height 20
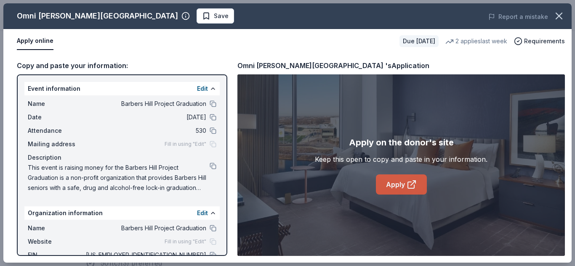
click at [402, 183] on link "Apply" at bounding box center [401, 185] width 51 height 20
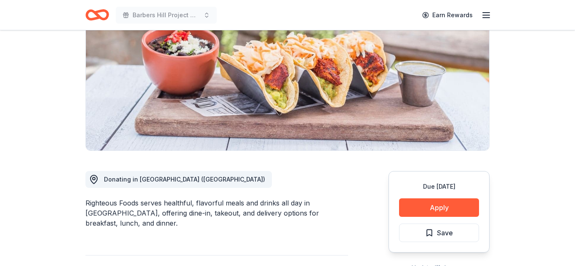
scroll to position [105, 0]
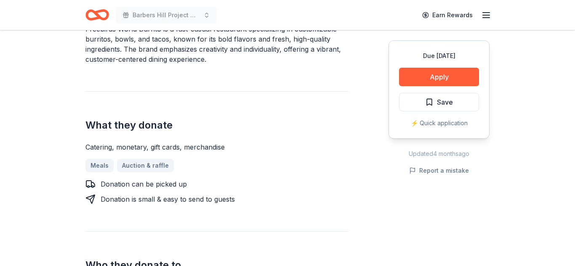
scroll to position [276, 0]
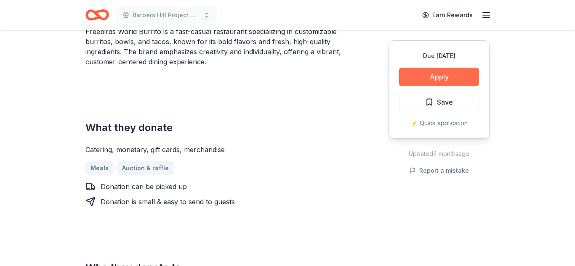
click at [421, 82] on button "Apply" at bounding box center [439, 77] width 80 height 19
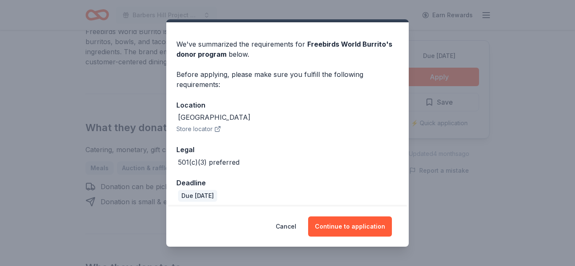
scroll to position [26, 0]
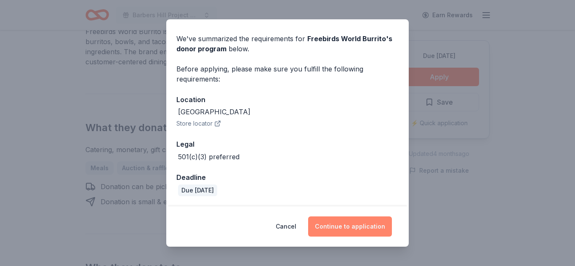
click at [341, 228] on button "Continue to application" at bounding box center [350, 227] width 84 height 20
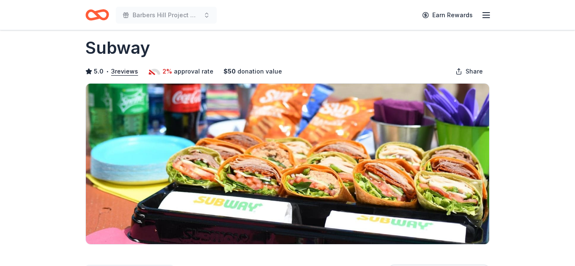
scroll to position [167, 0]
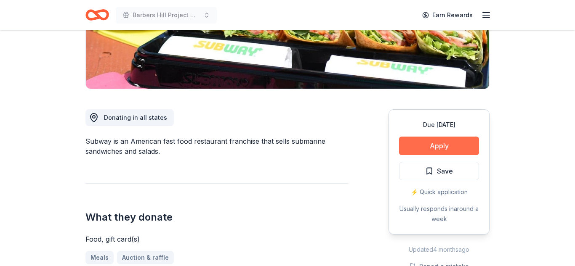
click at [431, 149] on button "Apply" at bounding box center [439, 146] width 80 height 19
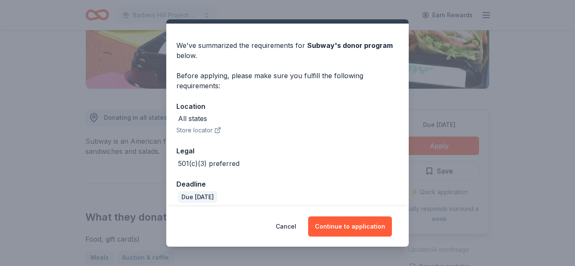
scroll to position [26, 0]
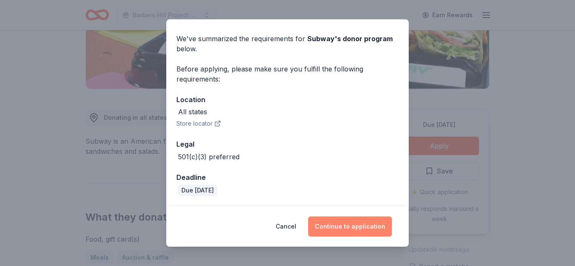
click at [346, 227] on button "Continue to application" at bounding box center [350, 227] width 84 height 20
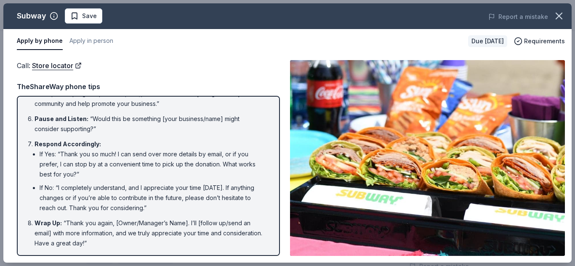
scroll to position [0, 0]
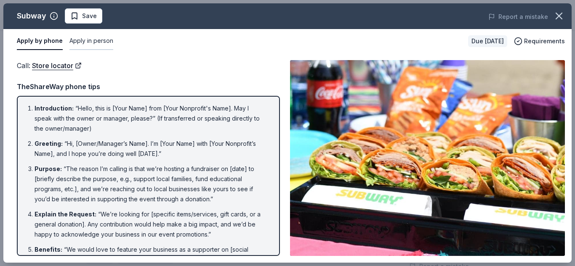
click at [81, 39] on button "Apply in person" at bounding box center [91, 41] width 44 height 18
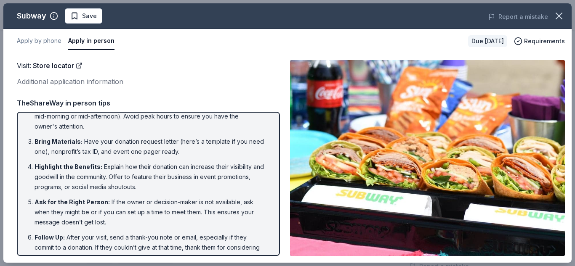
scroll to position [48, 0]
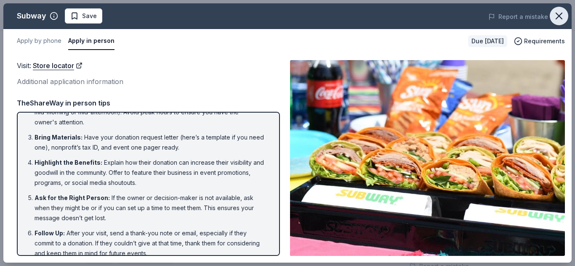
click at [560, 18] on icon "button" at bounding box center [559, 16] width 6 height 6
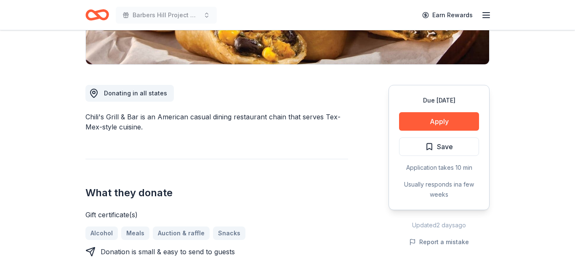
scroll to position [185, 0]
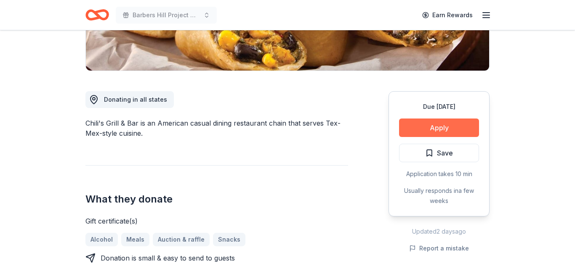
click at [420, 127] on button "Apply" at bounding box center [439, 128] width 80 height 19
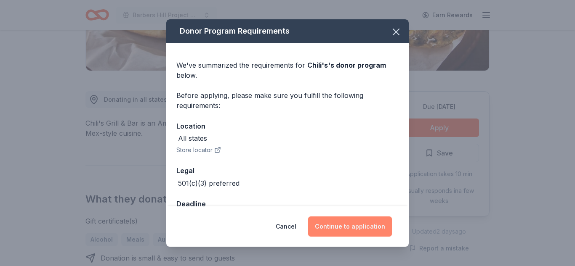
click at [356, 226] on button "Continue to application" at bounding box center [350, 227] width 84 height 20
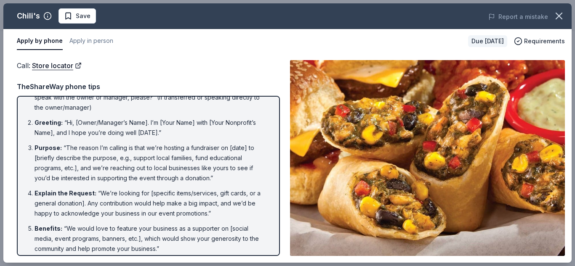
scroll to position [0, 0]
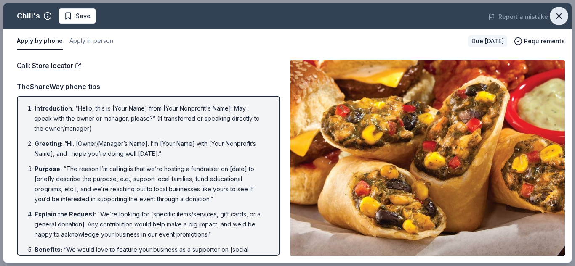
click at [558, 17] on icon "button" at bounding box center [559, 16] width 6 height 6
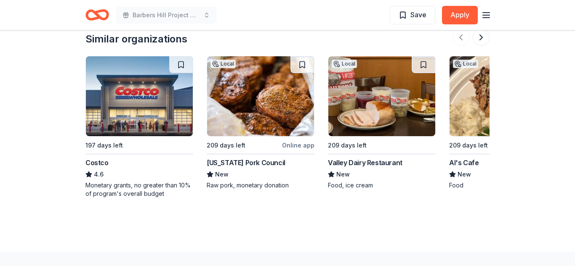
scroll to position [793, 0]
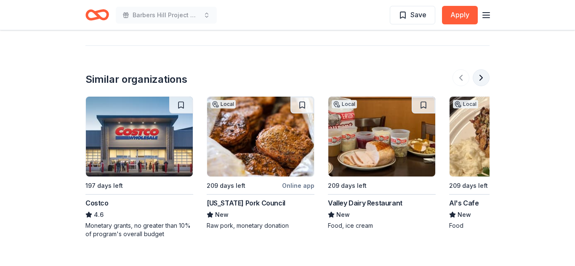
click at [481, 79] on button at bounding box center [480, 77] width 17 height 17
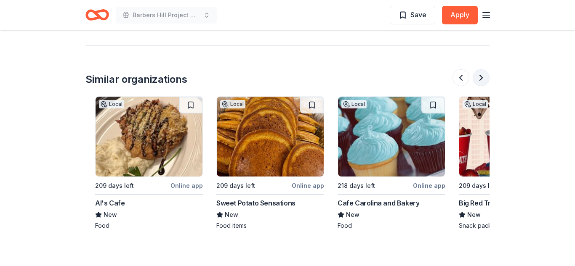
scroll to position [0, 363]
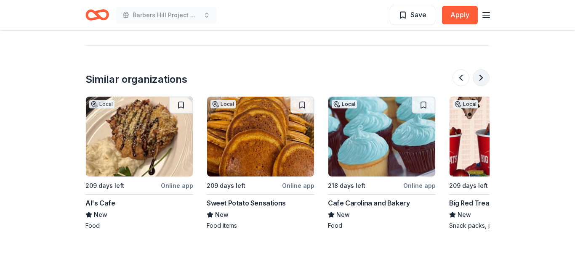
click at [481, 79] on button at bounding box center [480, 77] width 17 height 17
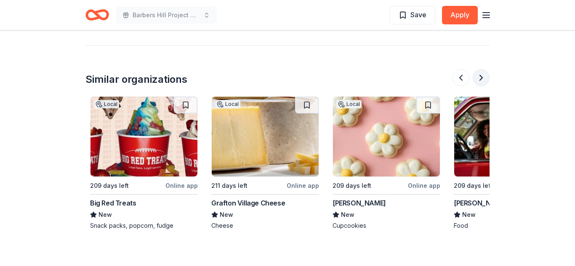
scroll to position [0, 727]
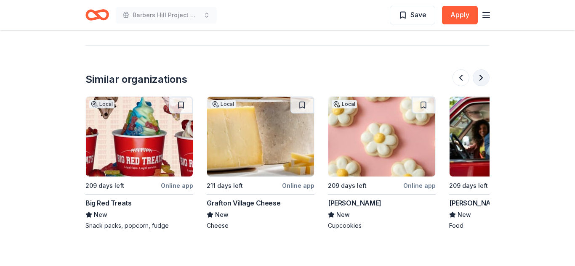
click at [481, 79] on button at bounding box center [480, 77] width 17 height 17
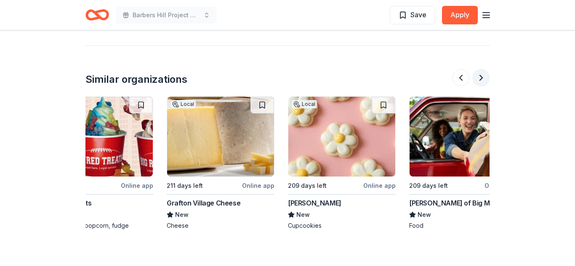
scroll to position [0, 794]
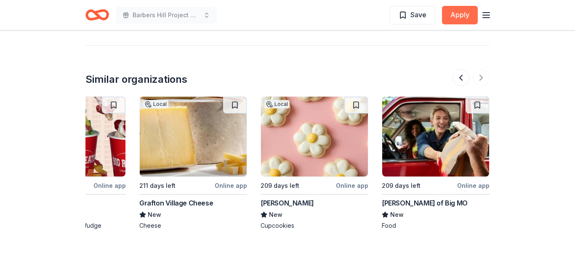
click at [464, 16] on button "Apply" at bounding box center [460, 15] width 36 height 19
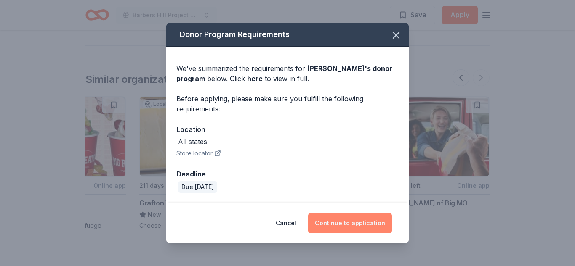
click at [370, 223] on button "Continue to application" at bounding box center [350, 223] width 84 height 20
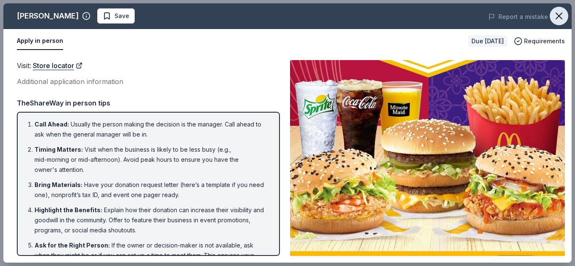
click at [559, 18] on icon "button" at bounding box center [559, 16] width 12 height 12
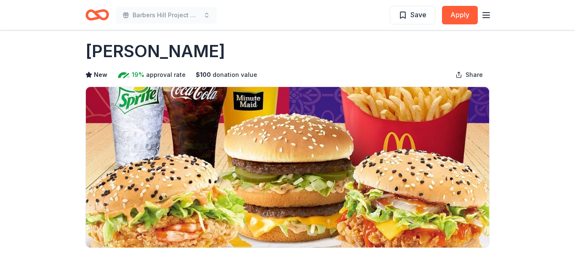
scroll to position [0, 0]
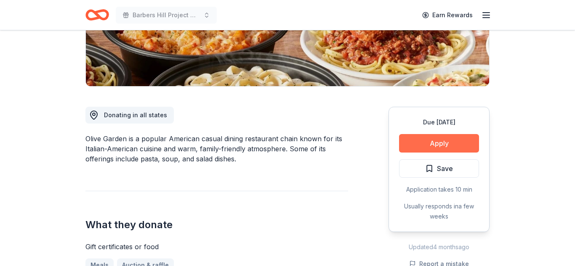
scroll to position [169, 0]
click at [432, 143] on button "Apply" at bounding box center [439, 143] width 80 height 19
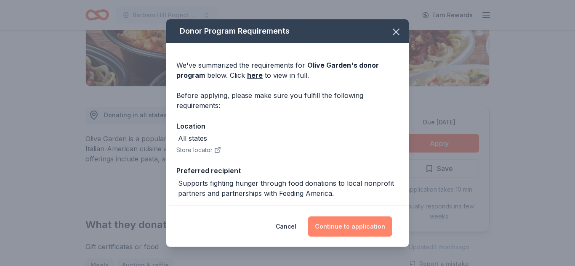
click at [351, 229] on button "Continue to application" at bounding box center [350, 227] width 84 height 20
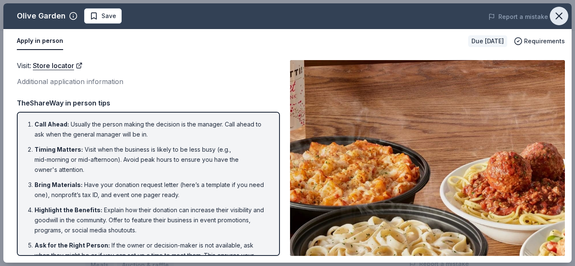
click at [559, 20] on icon "button" at bounding box center [559, 16] width 12 height 12
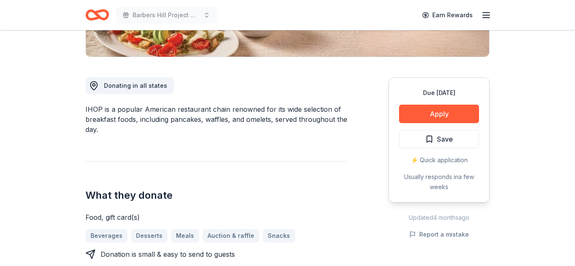
scroll to position [197, 0]
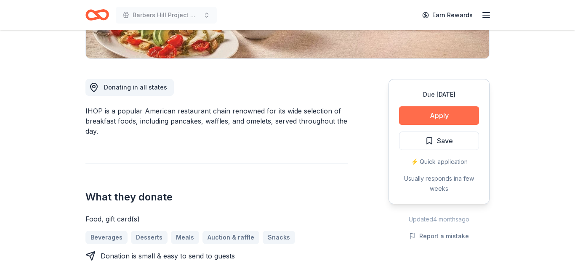
click at [432, 117] on button "Apply" at bounding box center [439, 115] width 80 height 19
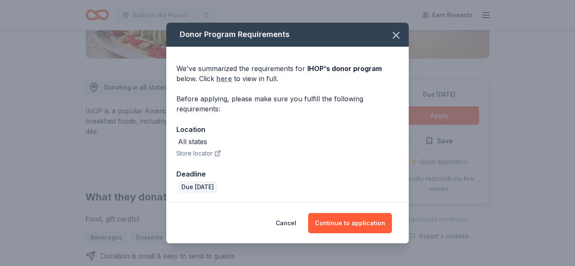
click at [227, 79] on link "here" at bounding box center [224, 79] width 16 height 10
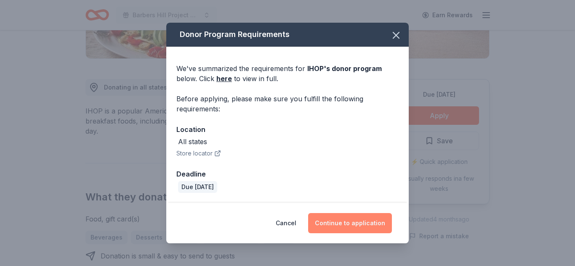
click at [352, 225] on button "Continue to application" at bounding box center [350, 223] width 84 height 20
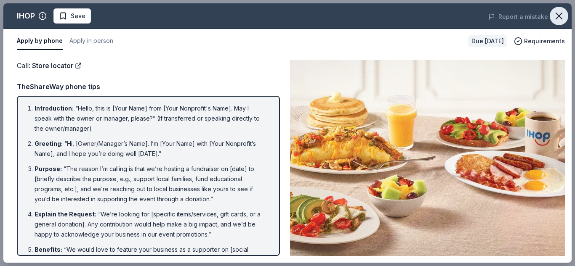
click at [555, 19] on icon "button" at bounding box center [559, 16] width 12 height 12
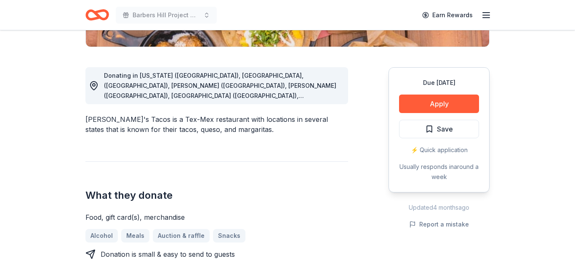
scroll to position [209, 0]
click at [453, 103] on button "Apply" at bounding box center [439, 104] width 80 height 19
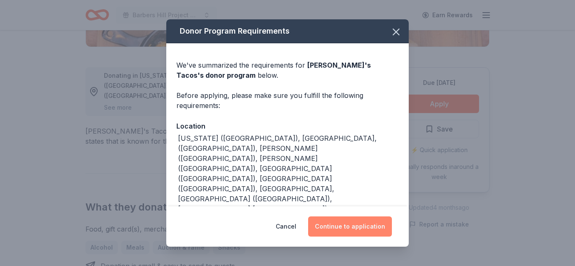
click at [365, 225] on button "Continue to application" at bounding box center [350, 227] width 84 height 20
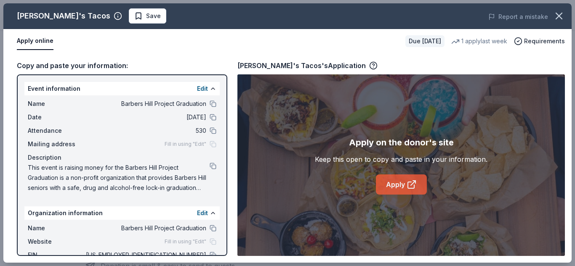
click at [396, 191] on link "Apply" at bounding box center [401, 185] width 51 height 20
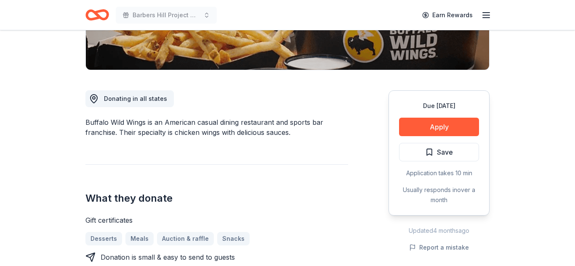
scroll to position [185, 0]
click at [436, 127] on button "Apply" at bounding box center [439, 127] width 80 height 19
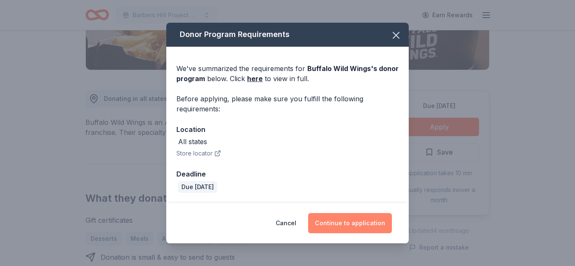
click at [336, 222] on button "Continue to application" at bounding box center [350, 223] width 84 height 20
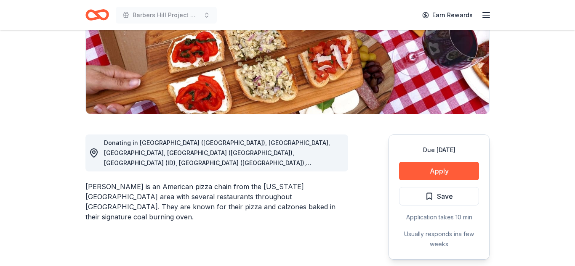
scroll to position [141, 0]
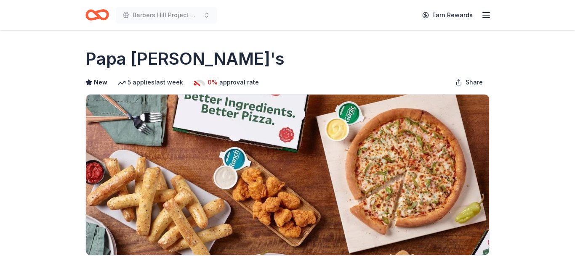
scroll to position [191, 0]
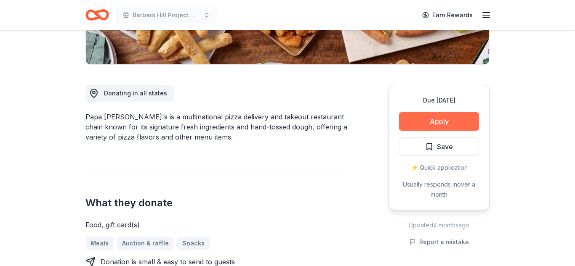
click at [445, 118] on button "Apply" at bounding box center [439, 121] width 80 height 19
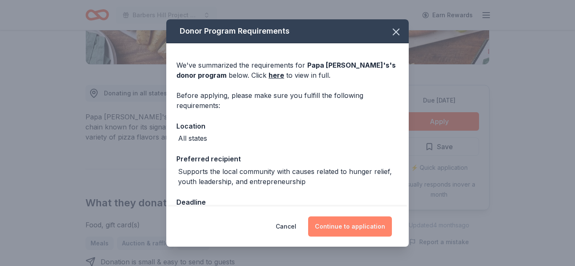
click at [335, 229] on button "Continue to application" at bounding box center [350, 227] width 84 height 20
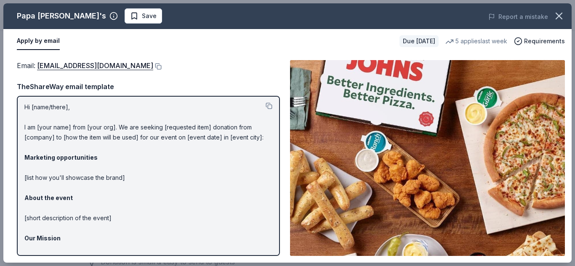
scroll to position [0, 0]
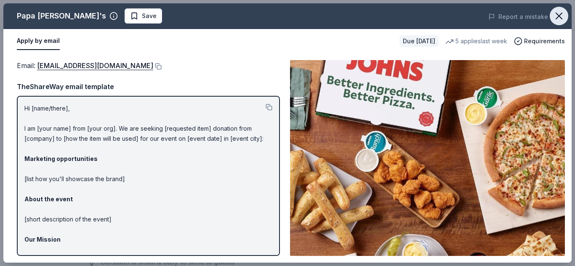
click at [559, 15] on icon "button" at bounding box center [559, 16] width 6 height 6
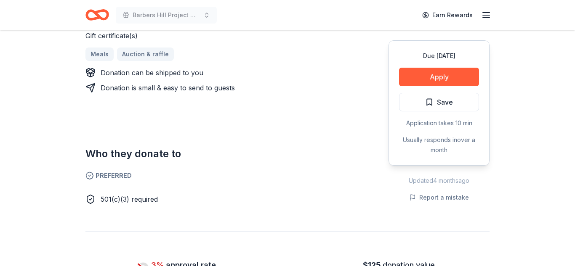
scroll to position [404, 0]
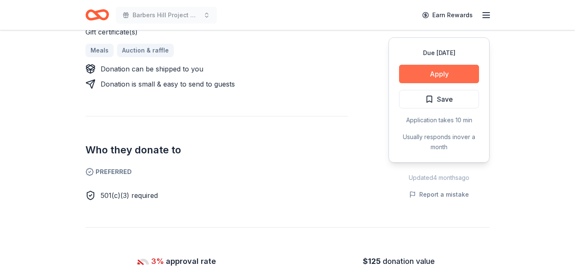
click at [446, 67] on button "Apply" at bounding box center [439, 74] width 80 height 19
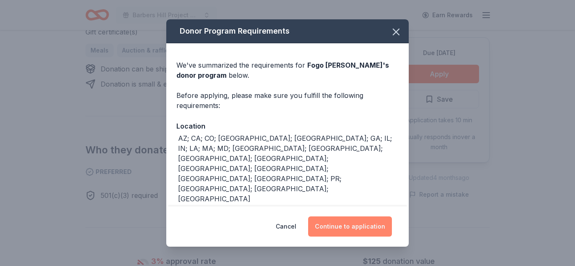
click at [356, 225] on button "Continue to application" at bounding box center [350, 227] width 84 height 20
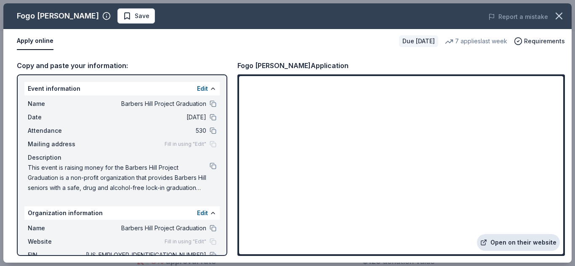
click at [495, 246] on link "Open on their website" at bounding box center [518, 242] width 83 height 17
